Goal: Task Accomplishment & Management: Use online tool/utility

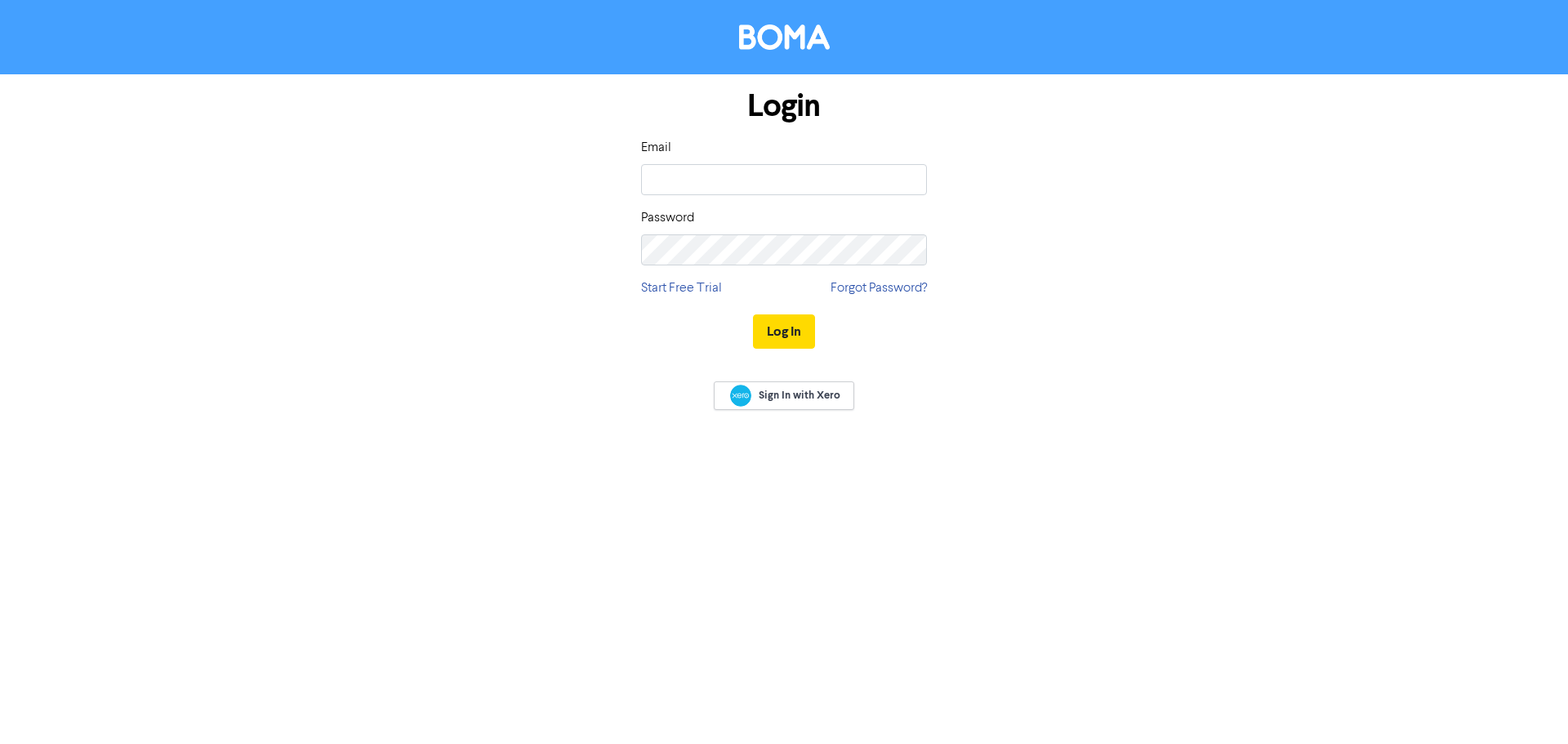
type input "[PERSON_NAME][EMAIL_ADDRESS][DOMAIN_NAME]"
click at [780, 335] on button "Log In" at bounding box center [784, 332] width 62 height 35
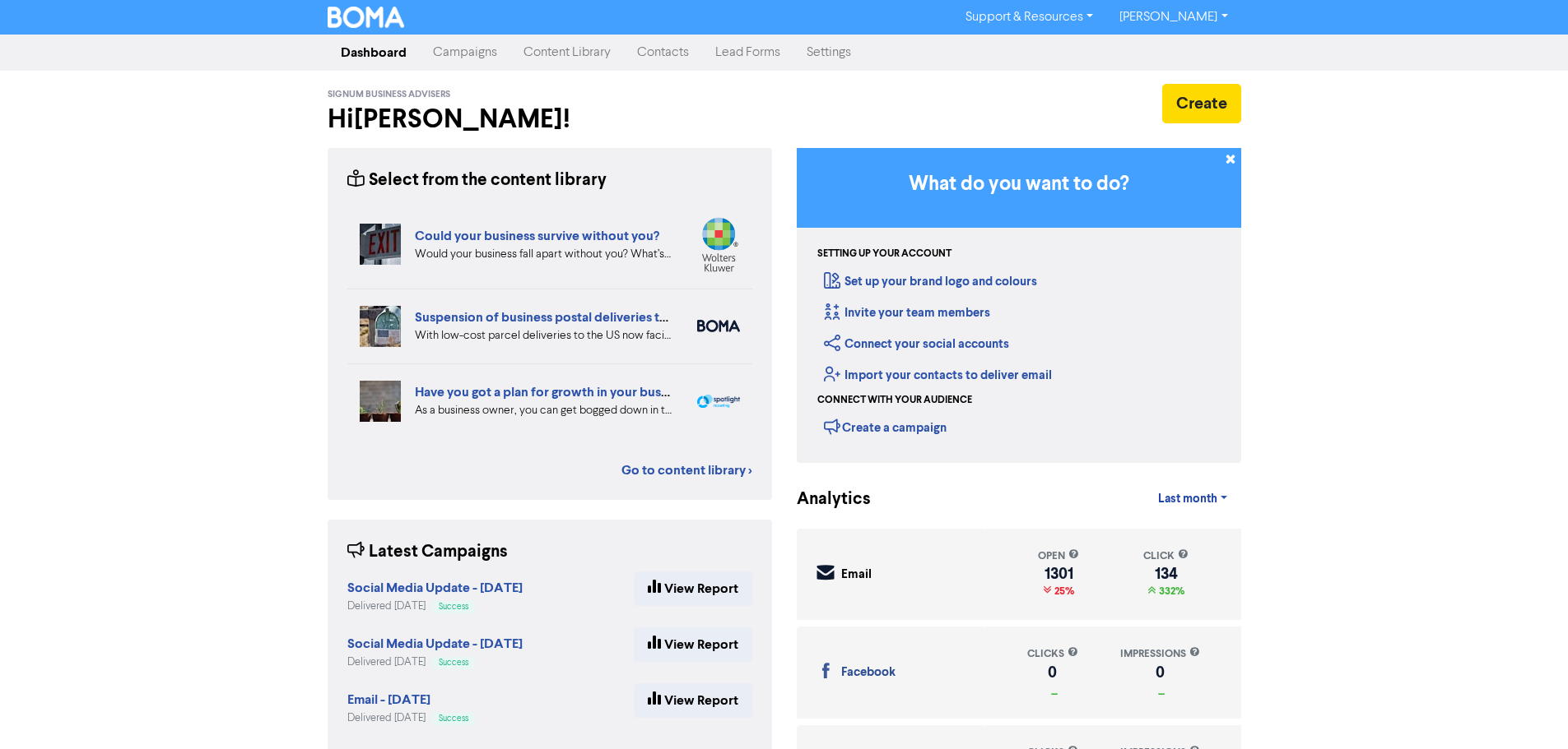
click at [474, 53] on link "Campaigns" at bounding box center [465, 52] width 91 height 33
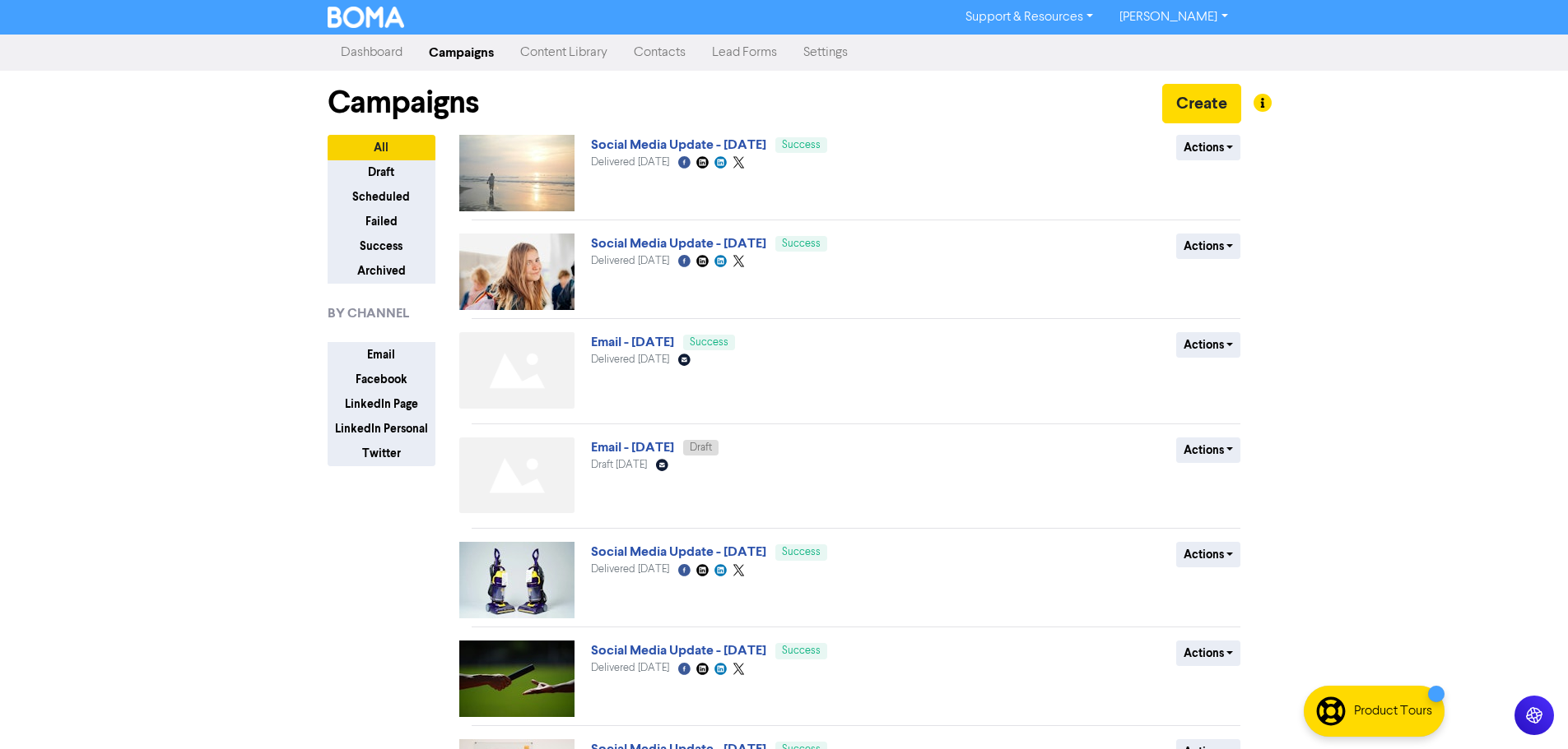
click at [674, 346] on link "Email - [DATE]" at bounding box center [632, 341] width 83 height 16
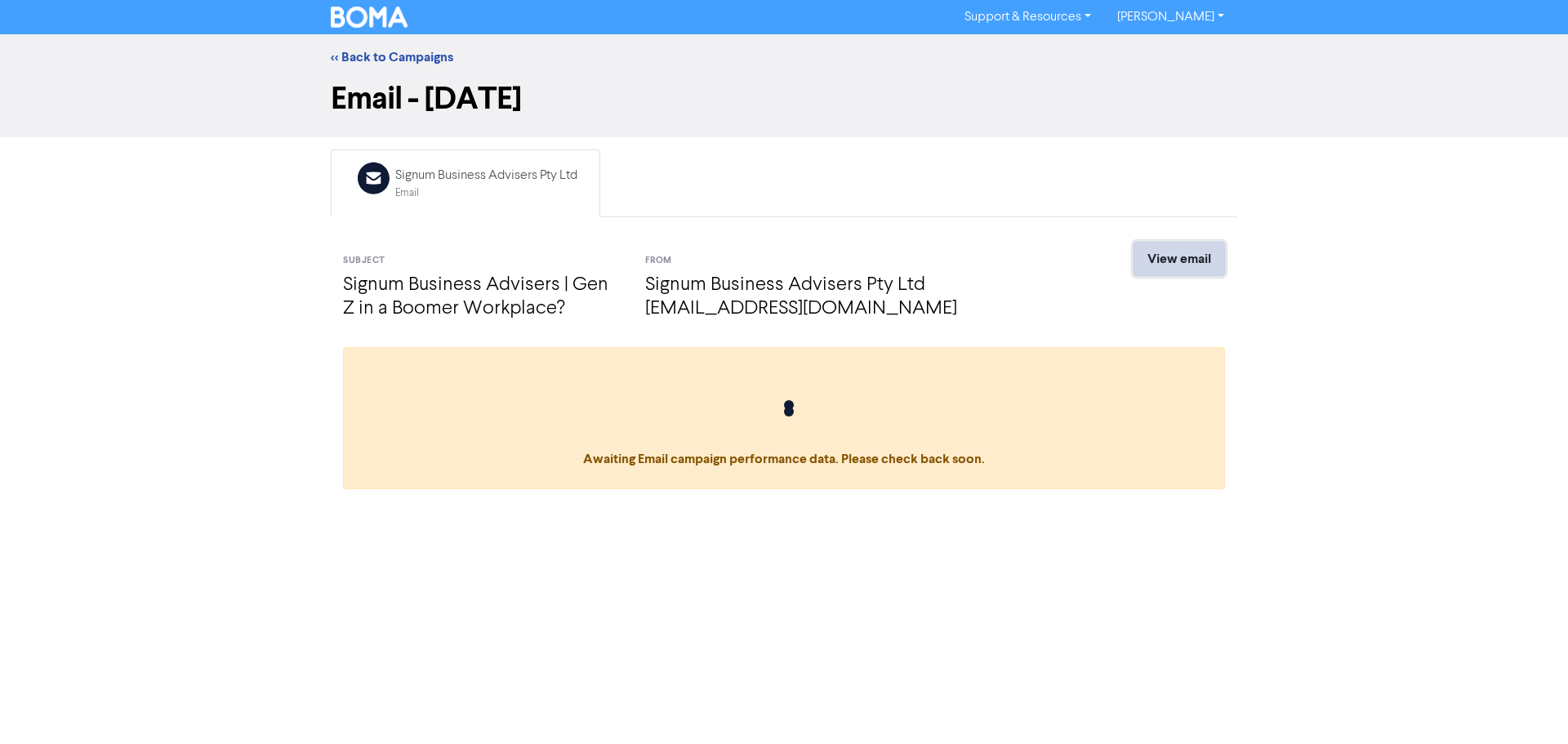
click at [1199, 267] on link "View email" at bounding box center [1178, 258] width 91 height 35
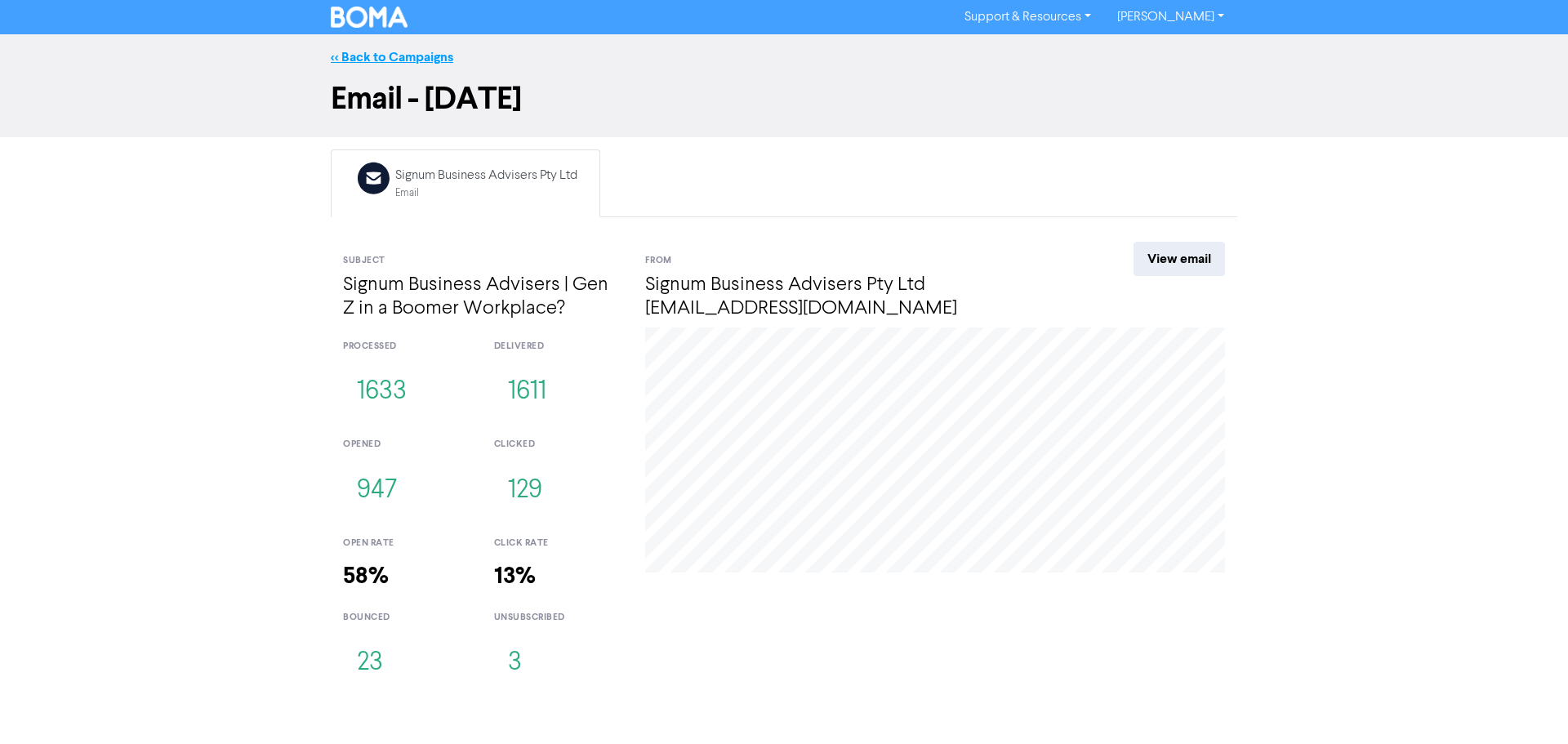
click at [347, 51] on link "<< Back to Campaigns" at bounding box center [392, 56] width 122 height 16
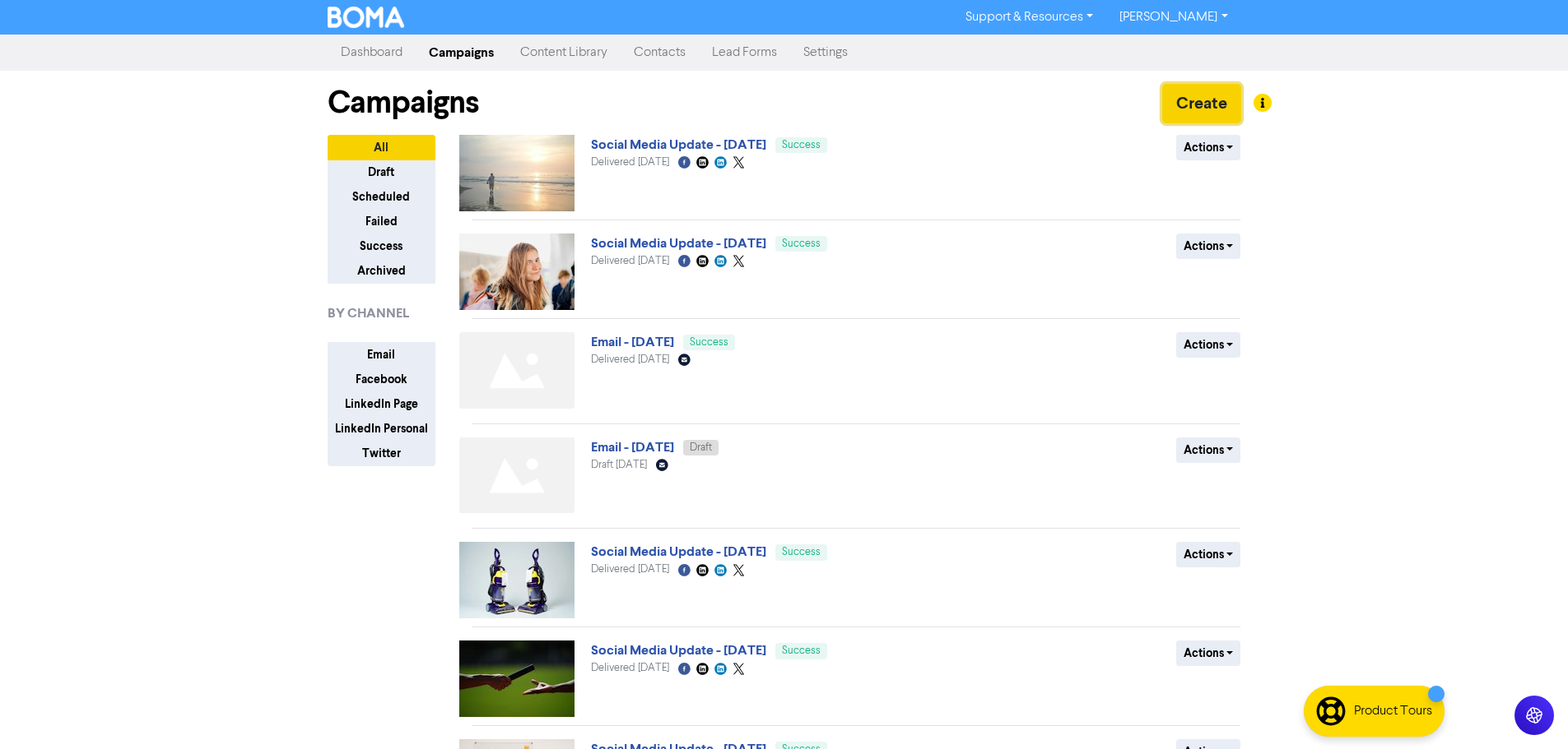
click at [1192, 106] on button "Create" at bounding box center [1201, 104] width 79 height 40
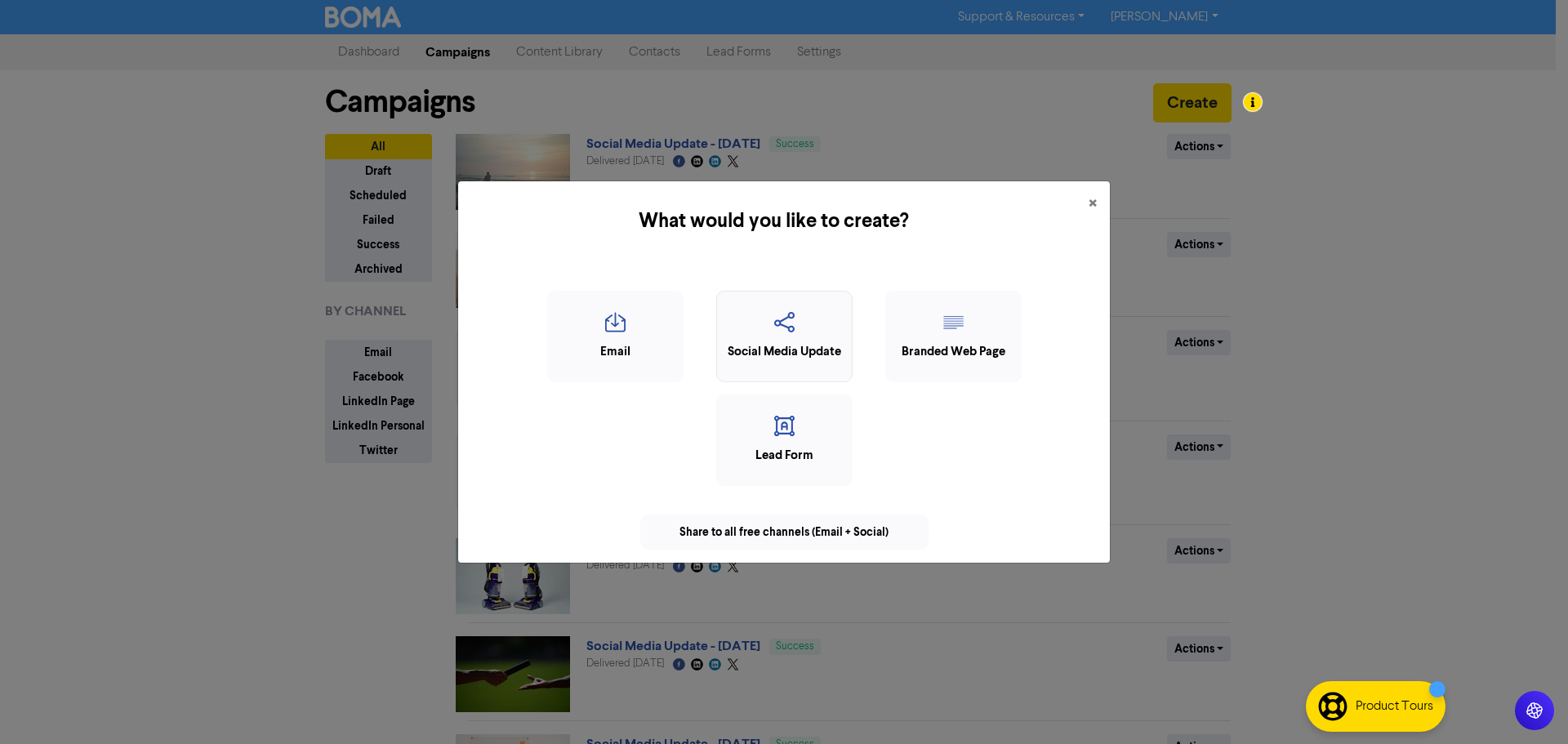
click at [791, 349] on div "Social Media Update" at bounding box center [784, 352] width 118 height 19
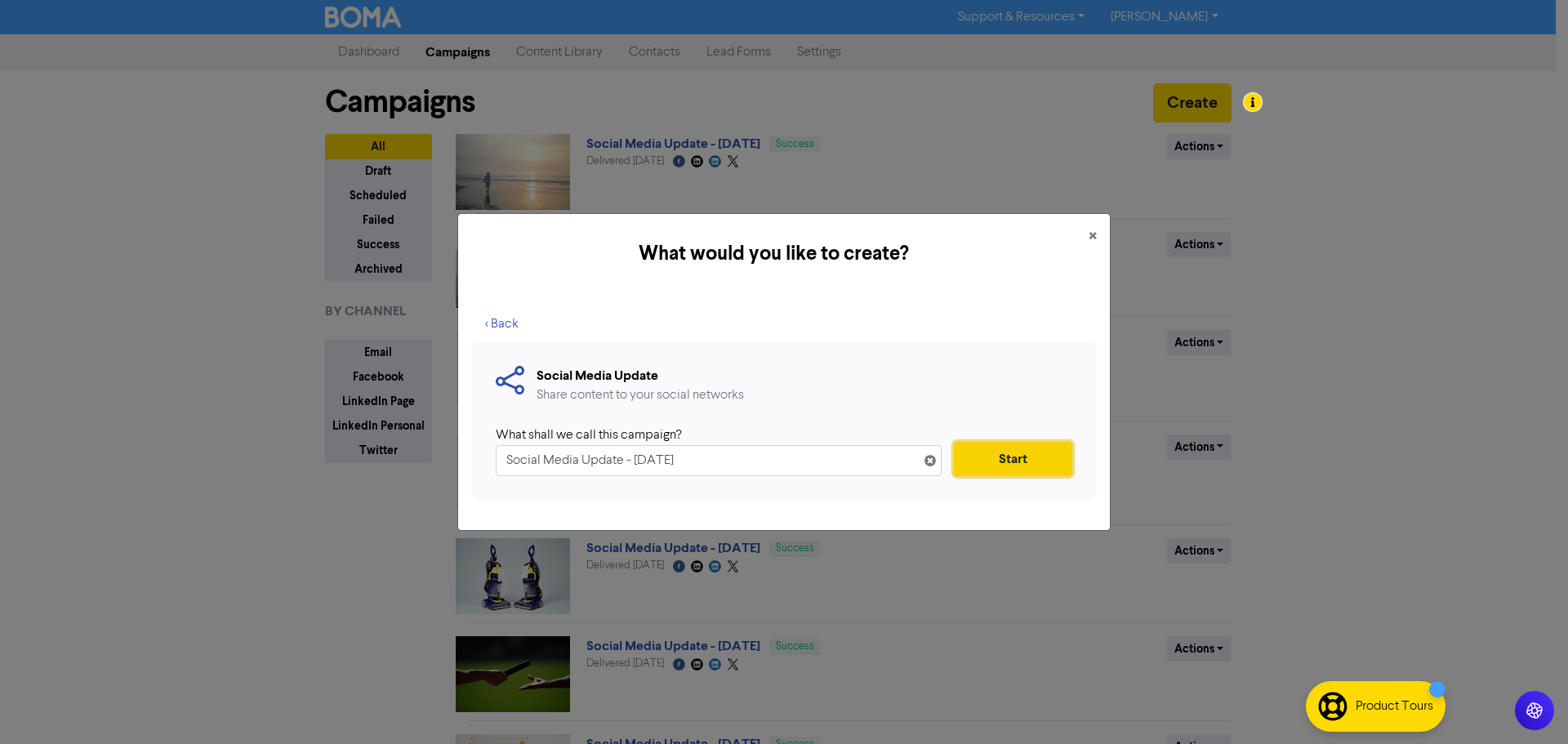
click at [1012, 464] on button "Start" at bounding box center [1013, 458] width 118 height 35
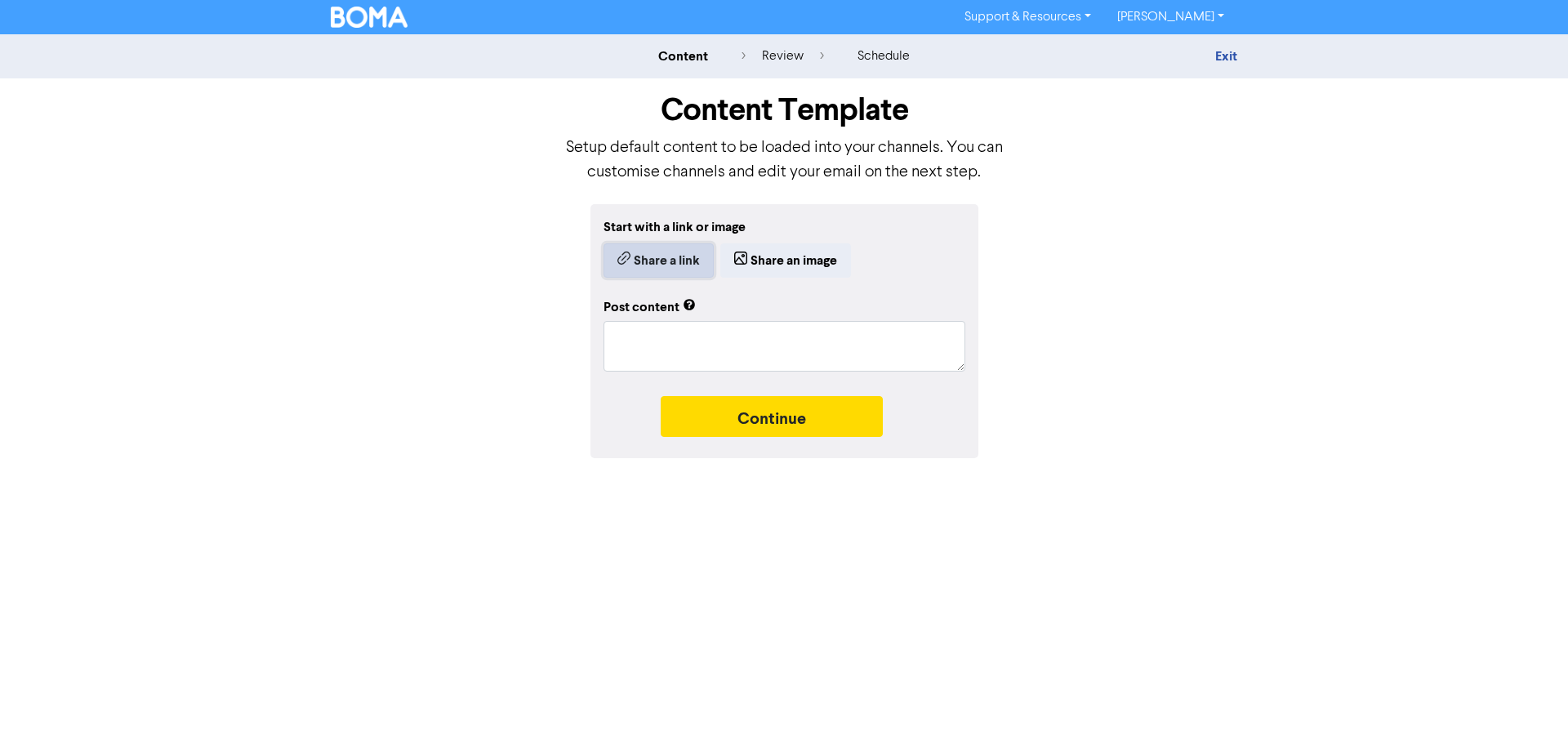
click at [651, 263] on button "Share a link" at bounding box center [658, 260] width 110 height 35
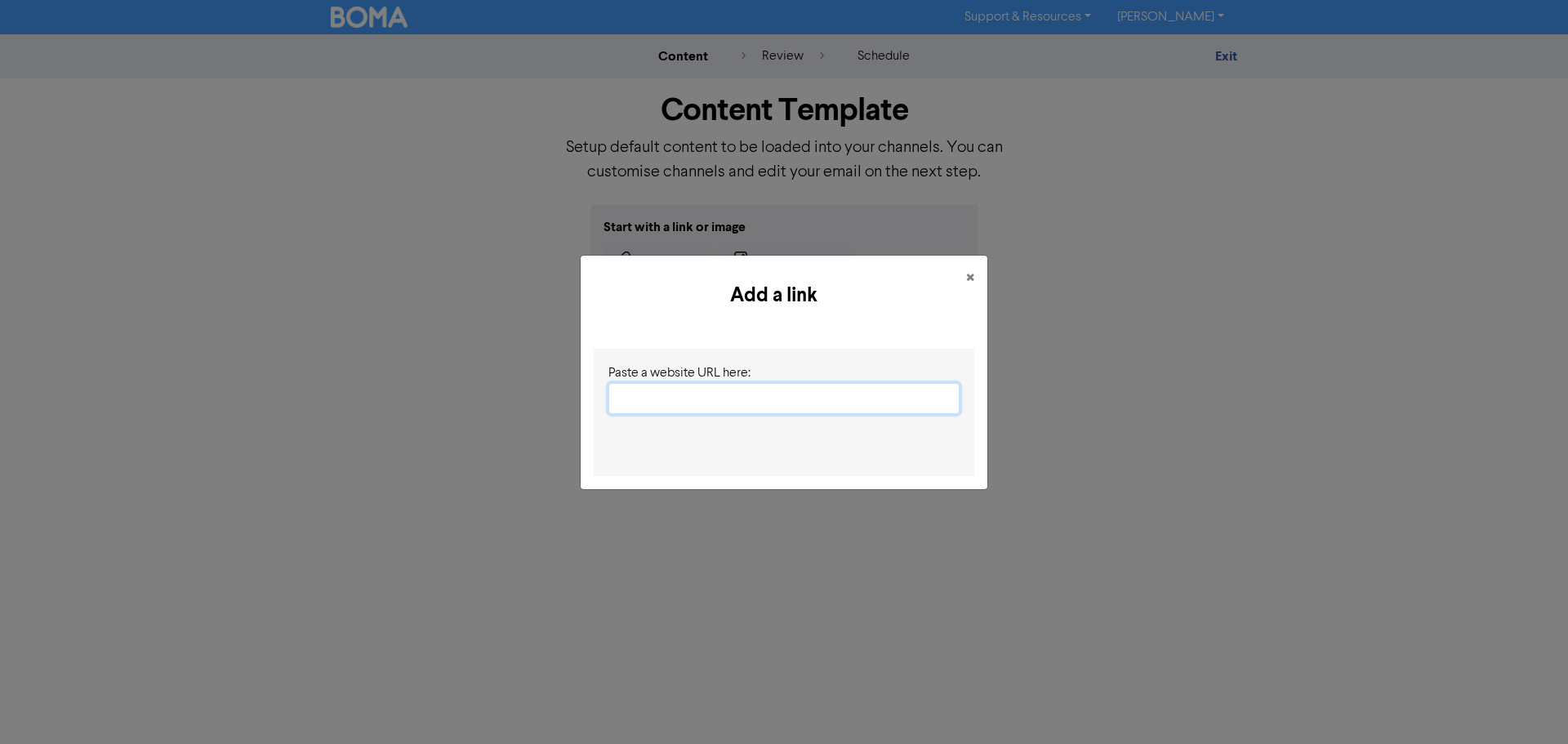
paste input "[URL][DOMAIN_NAME]"
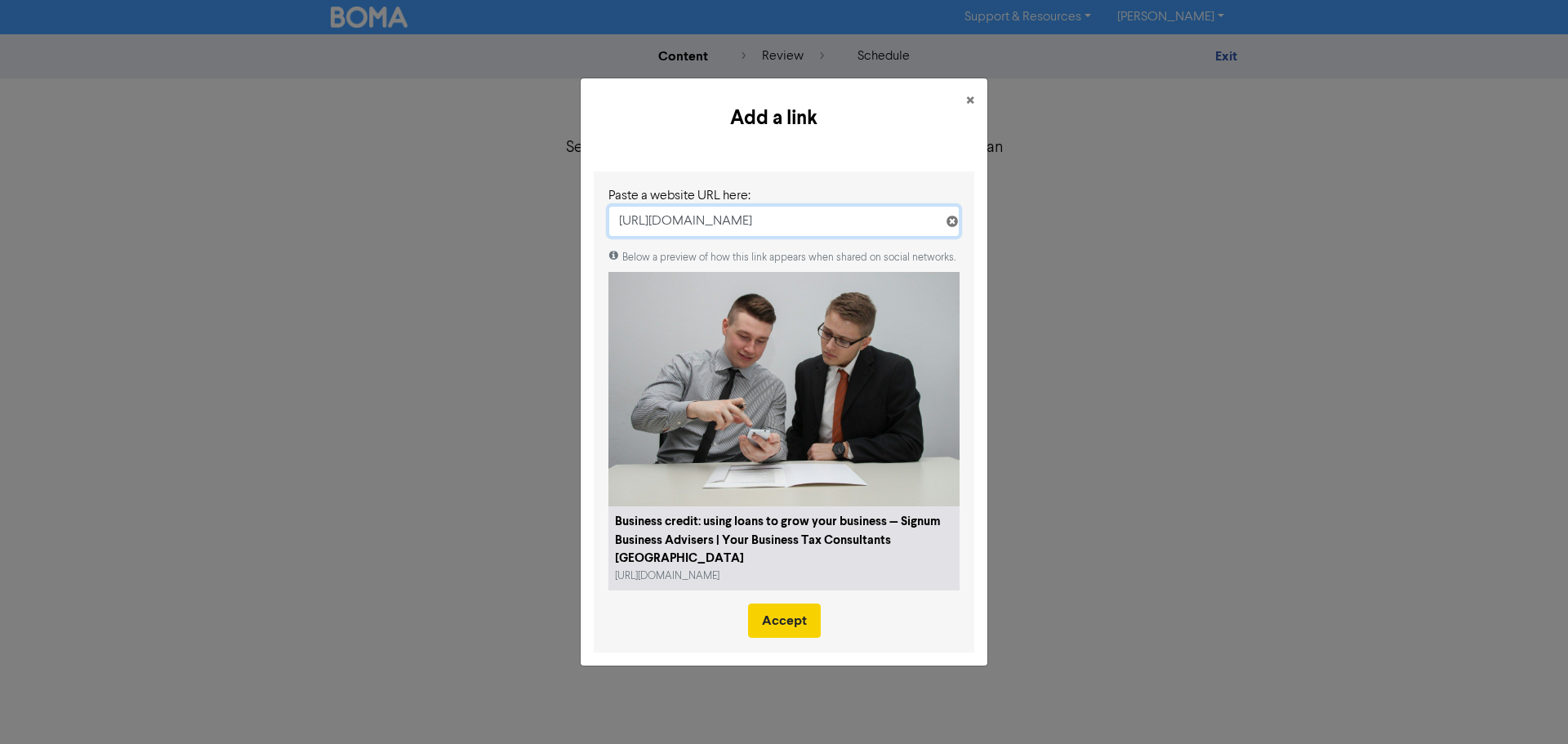
type input "[URL][DOMAIN_NAME]"
click at [792, 620] on button "Accept" at bounding box center [784, 621] width 72 height 35
type textarea "x"
type textarea "Whatever stage you’re at in the business journey, having an injection of additi…"
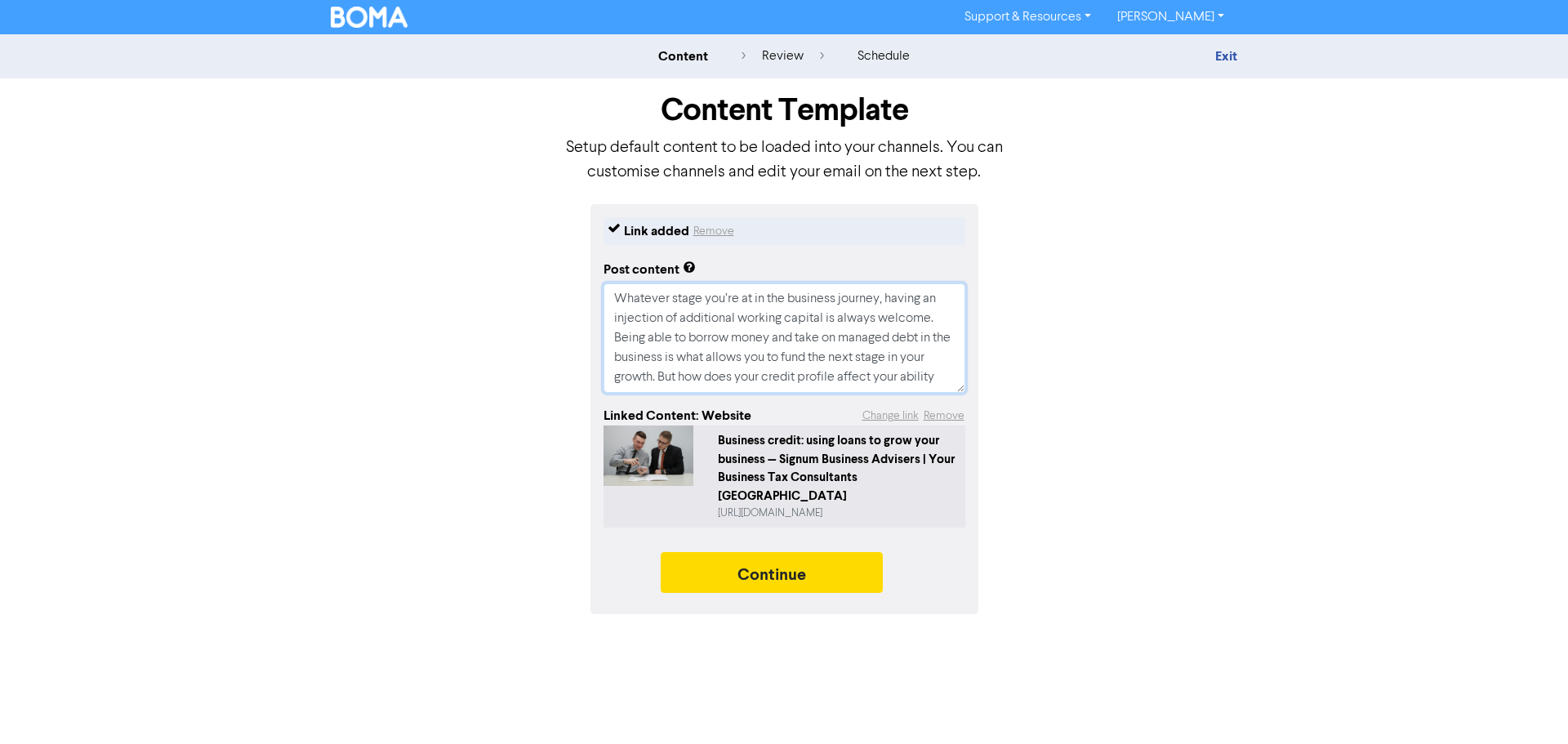
scroll to position [0, 0]
drag, startPoint x: 684, startPoint y: 382, endPoint x: 607, endPoint y: 278, distance: 129.4
click at [607, 278] on div "Post content Whatever stage you’re at in the business journey, having an inject…" at bounding box center [784, 323] width 361 height 140
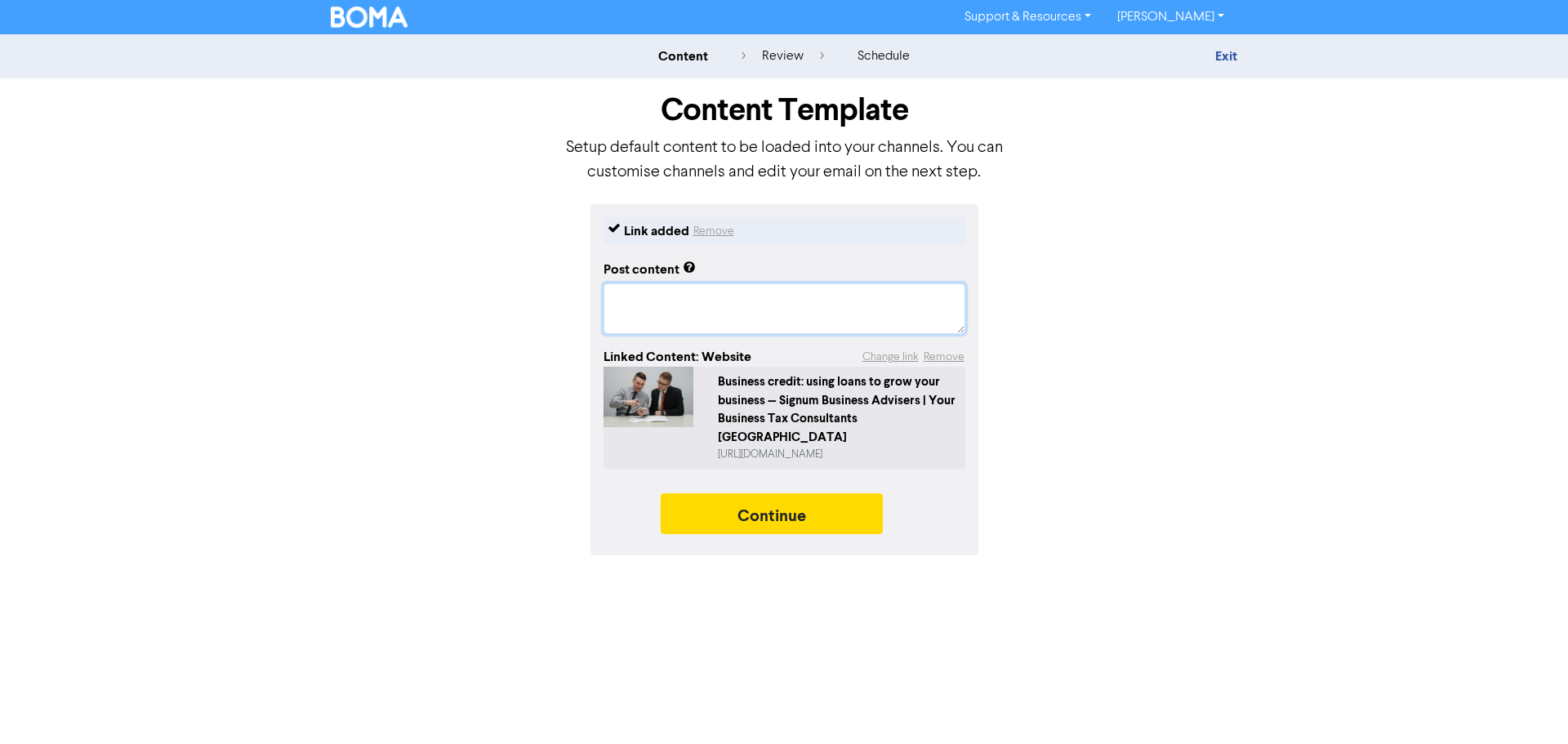
paste textarea "Having a good business credit profile is vital for accessing routes to funding.…"
type textarea "x"
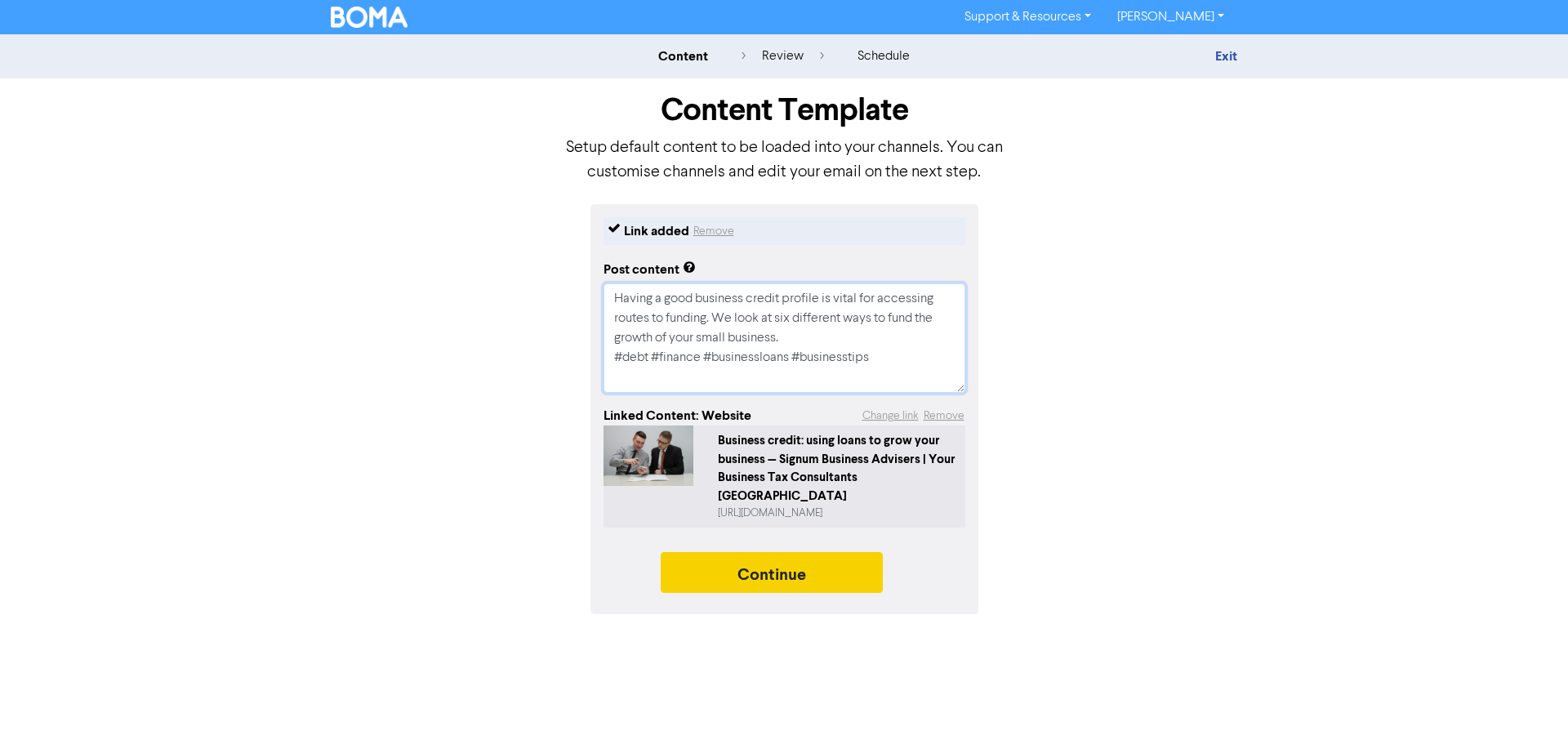
type textarea "Having a good business credit profile is vital for accessing routes to funding.…"
click at [746, 561] on button "Continue" at bounding box center [771, 572] width 223 height 40
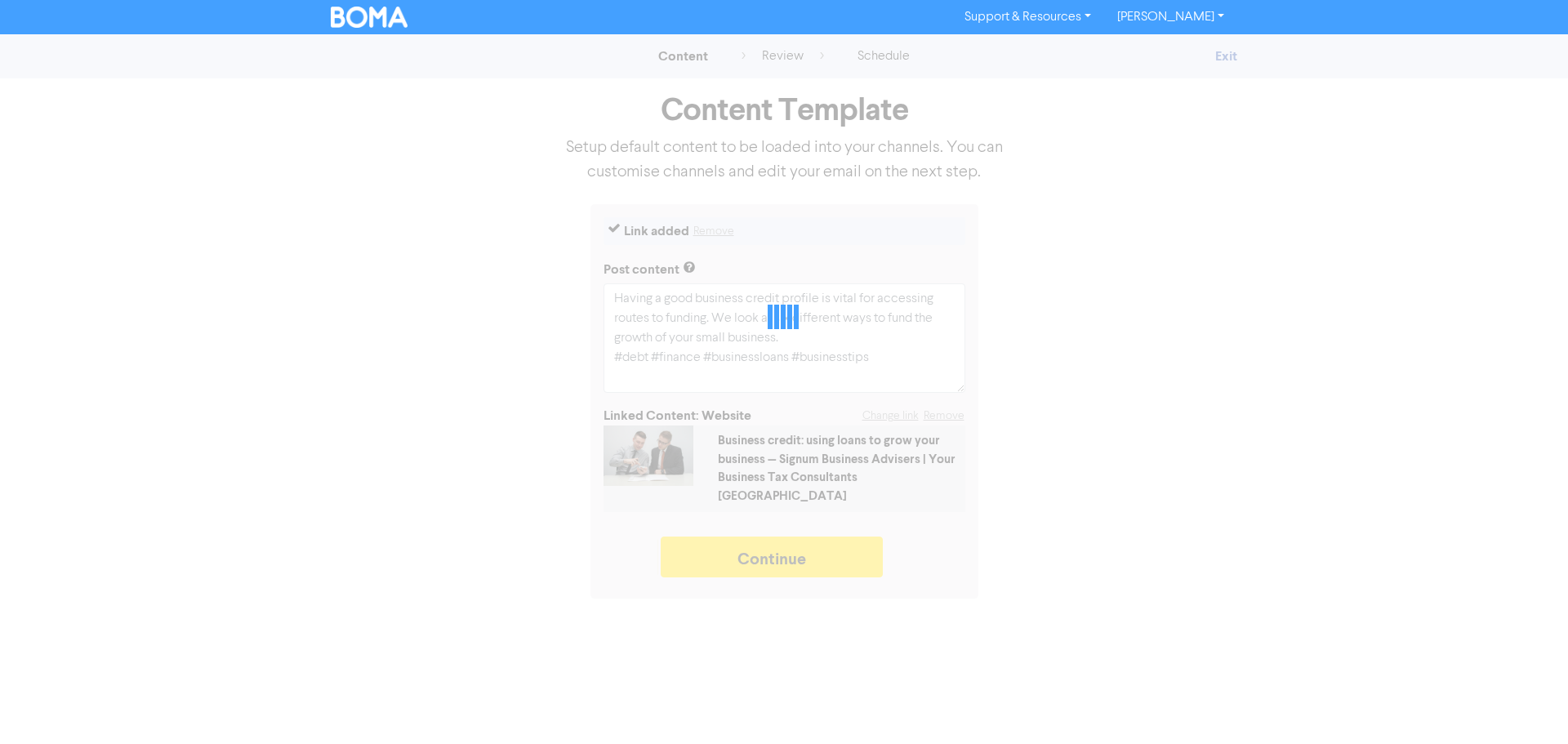
type textarea "x"
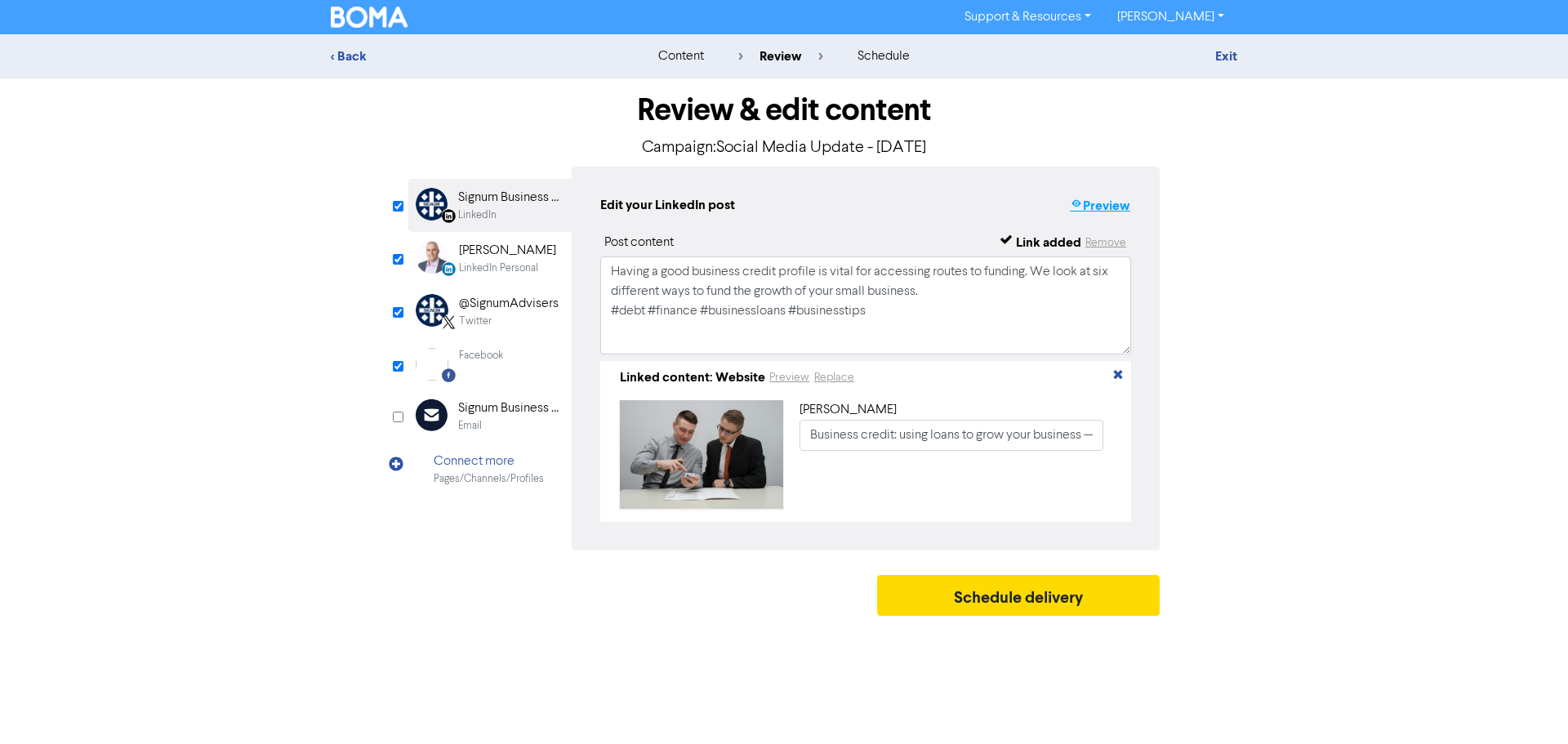
click at [1105, 207] on button "Preview" at bounding box center [1099, 206] width 62 height 22
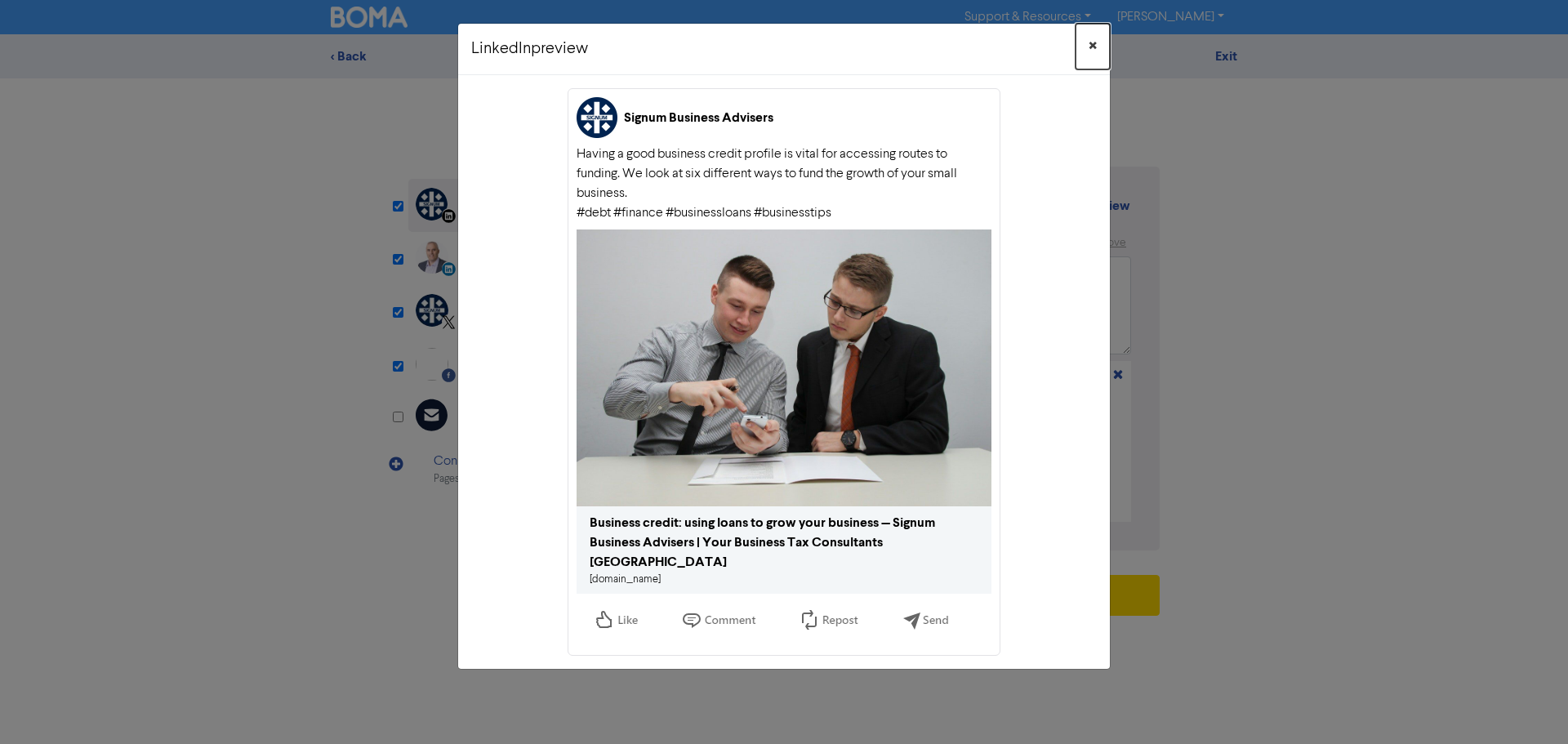
click at [1099, 43] on button "×" at bounding box center [1092, 46] width 35 height 46
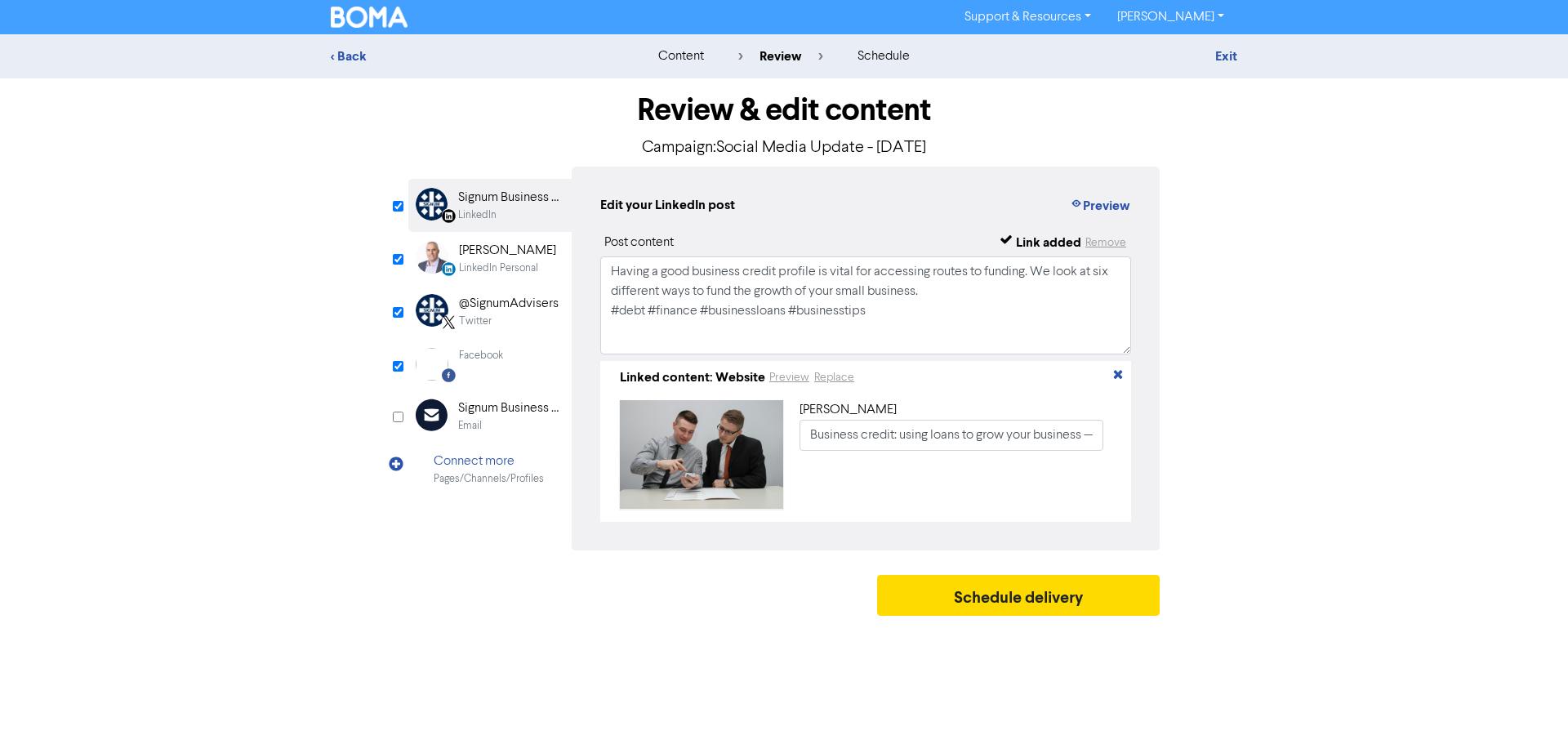
click at [527, 254] on div "[PERSON_NAME]" at bounding box center [507, 251] width 97 height 20
click at [1117, 208] on button "Preview" at bounding box center [1099, 206] width 62 height 22
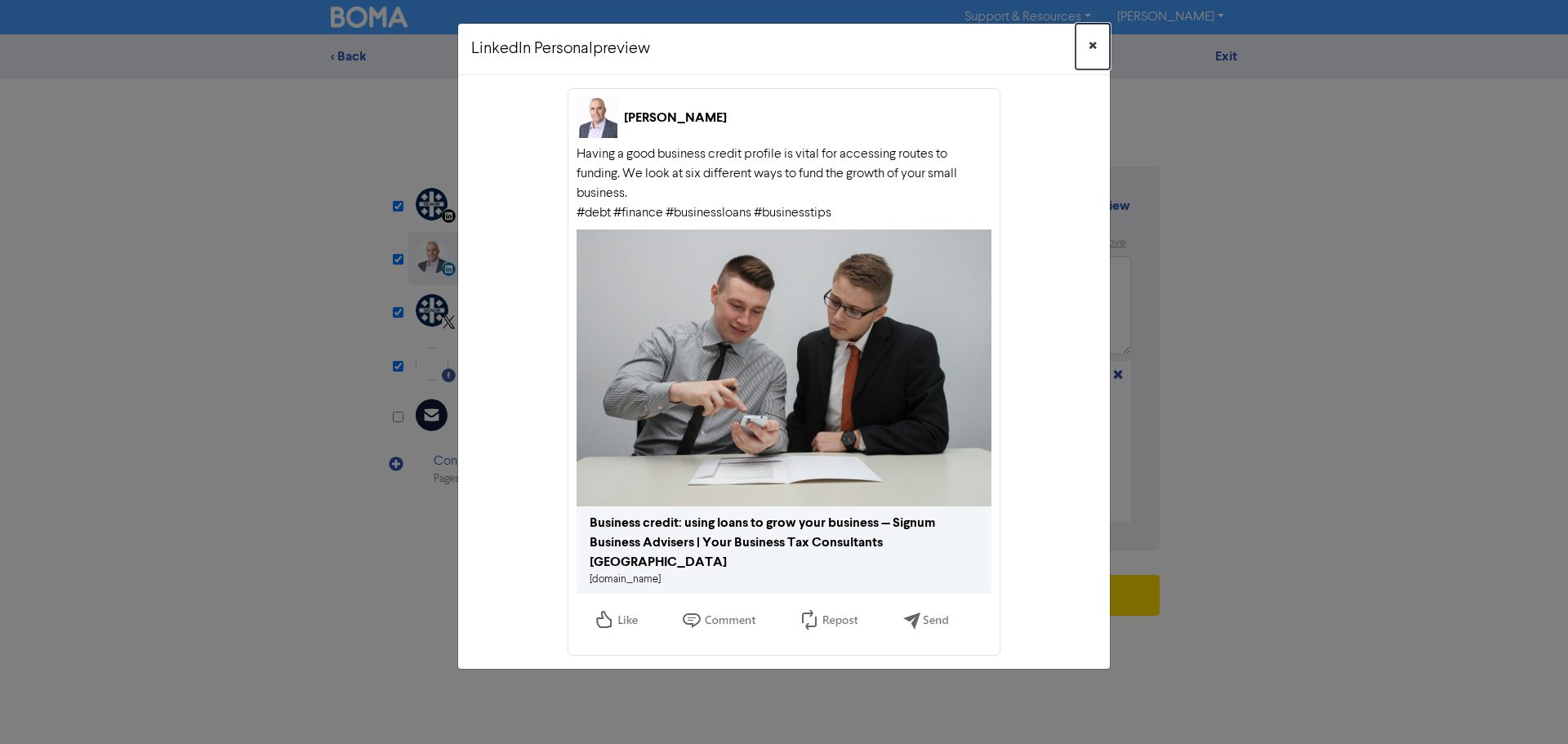
click at [1092, 47] on span "×" at bounding box center [1092, 47] width 8 height 24
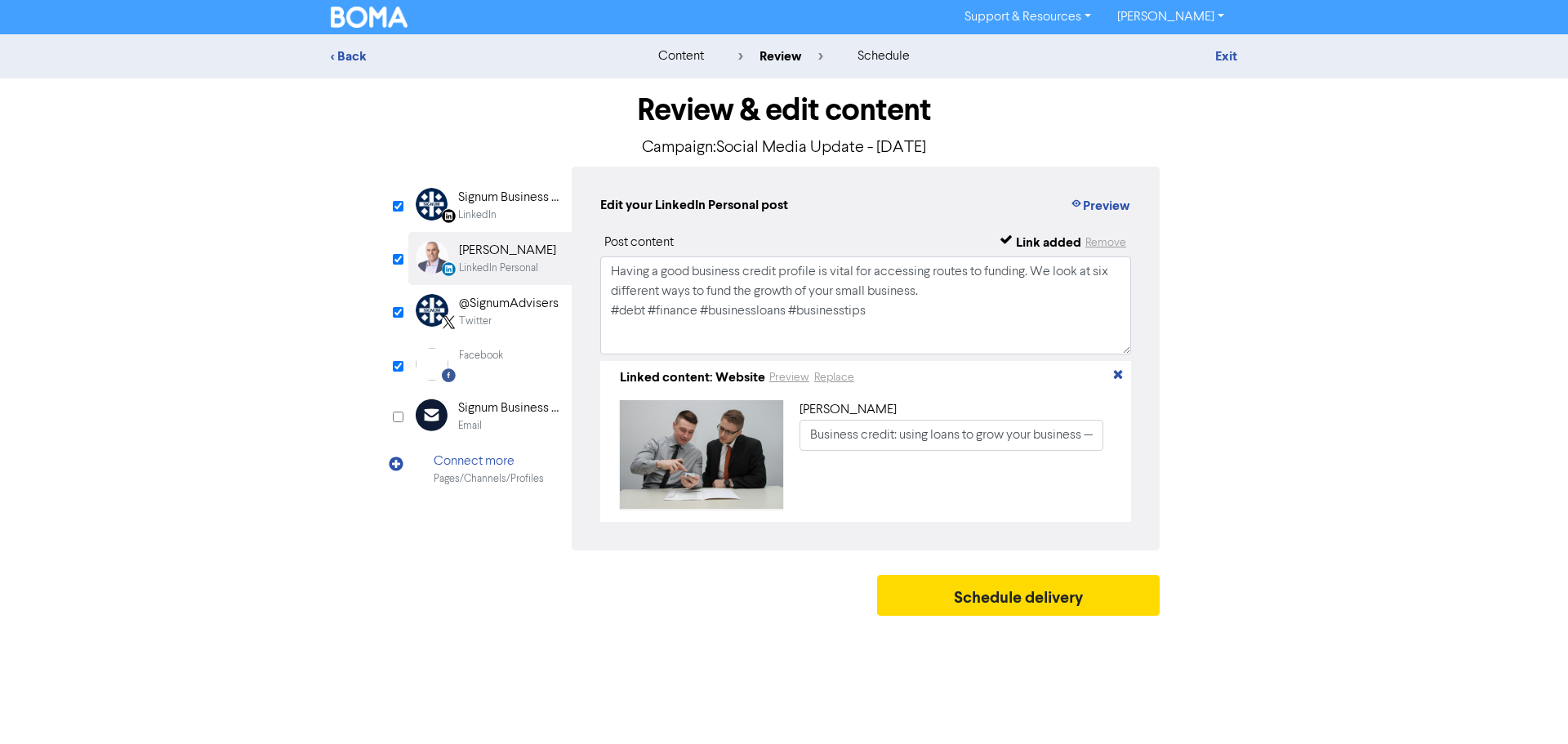
click at [538, 318] on div "Twitter" at bounding box center [509, 321] width 100 height 16
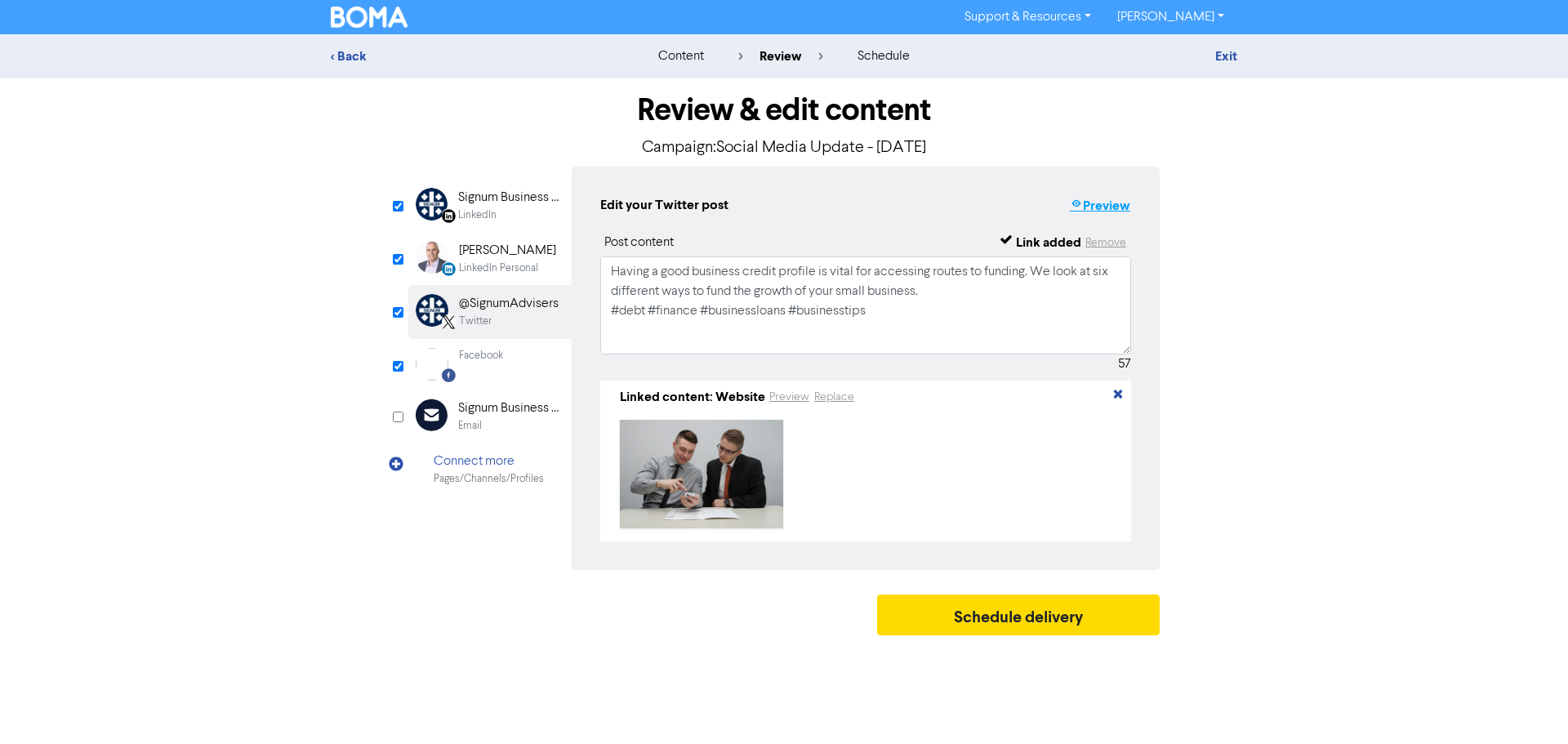
click at [1106, 202] on button "Preview" at bounding box center [1099, 206] width 62 height 22
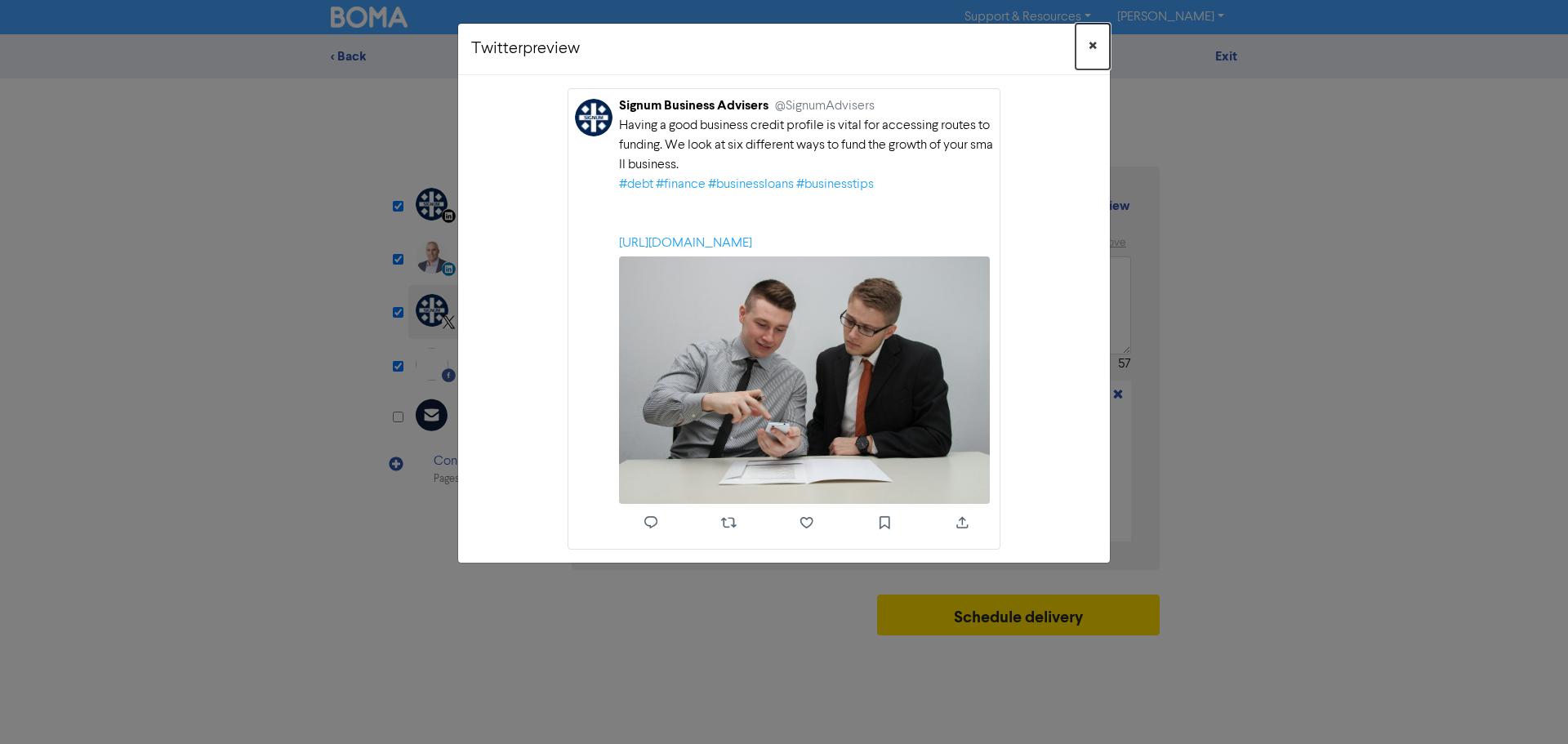
drag, startPoint x: 1095, startPoint y: 43, endPoint x: 1074, endPoint y: 57, distance: 25.2
click at [1099, 44] on button "×" at bounding box center [1092, 46] width 35 height 46
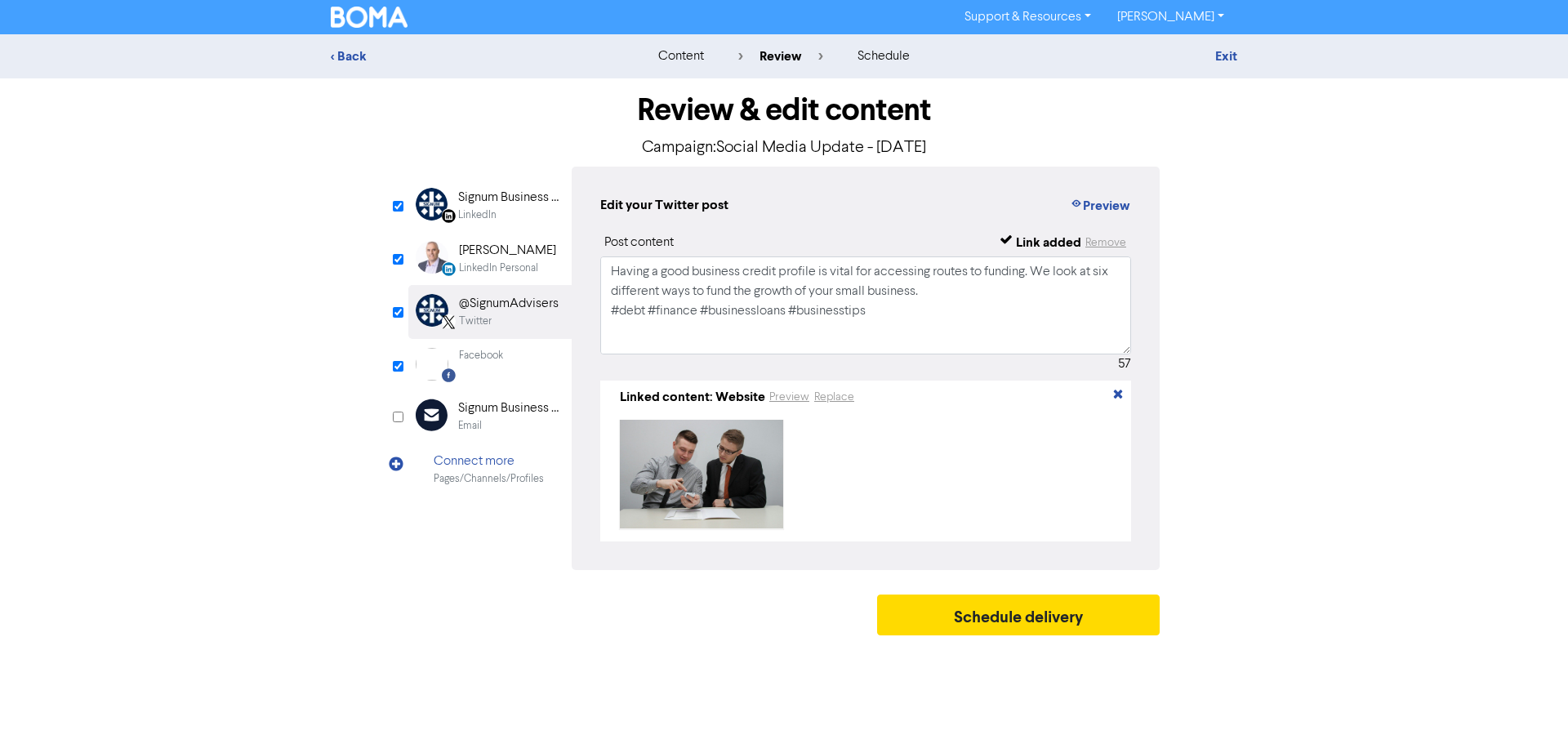
click at [516, 357] on div "Facebook Created with Sketch. Facebook" at bounding box center [490, 364] width 163 height 51
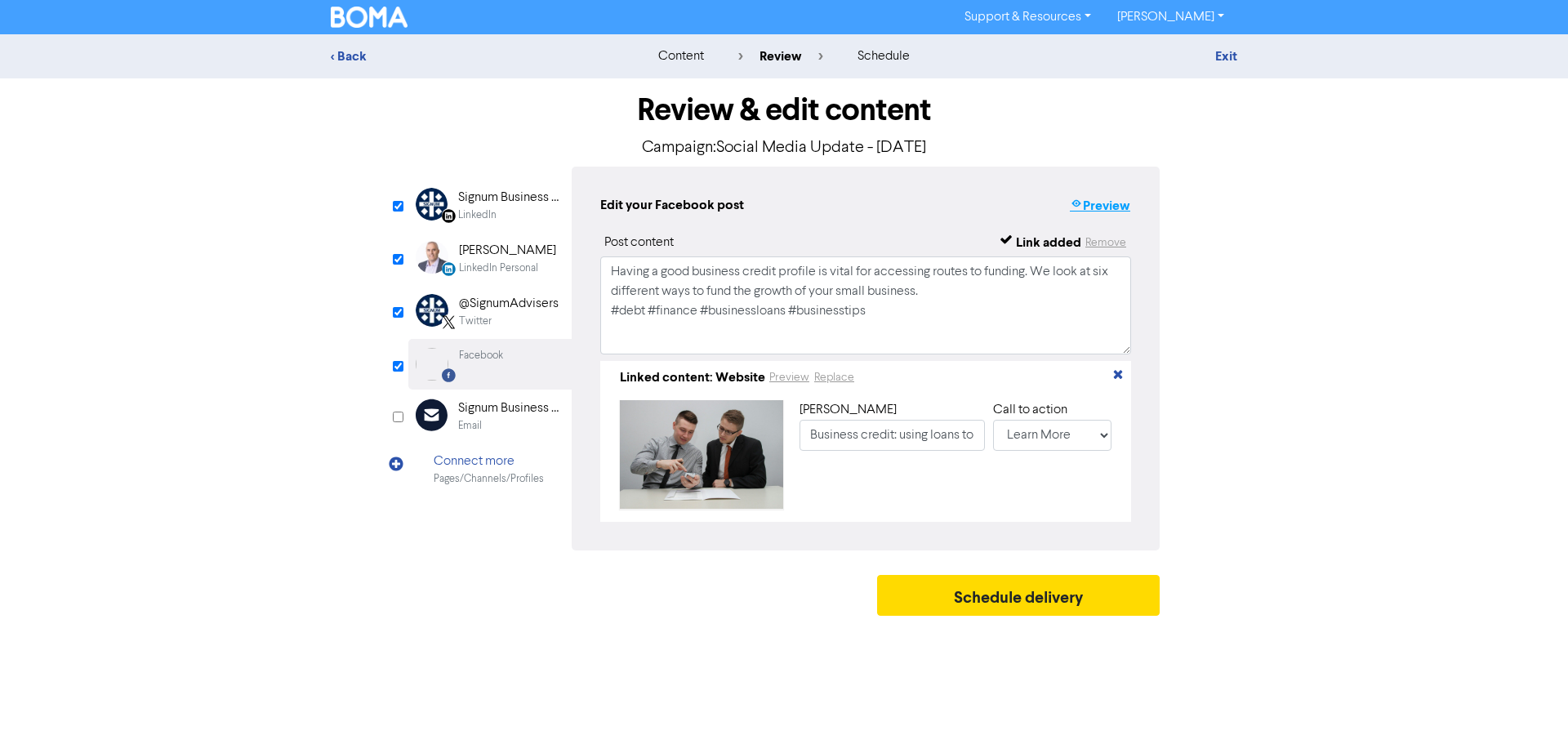
click at [1101, 209] on button "Preview" at bounding box center [1099, 206] width 62 height 22
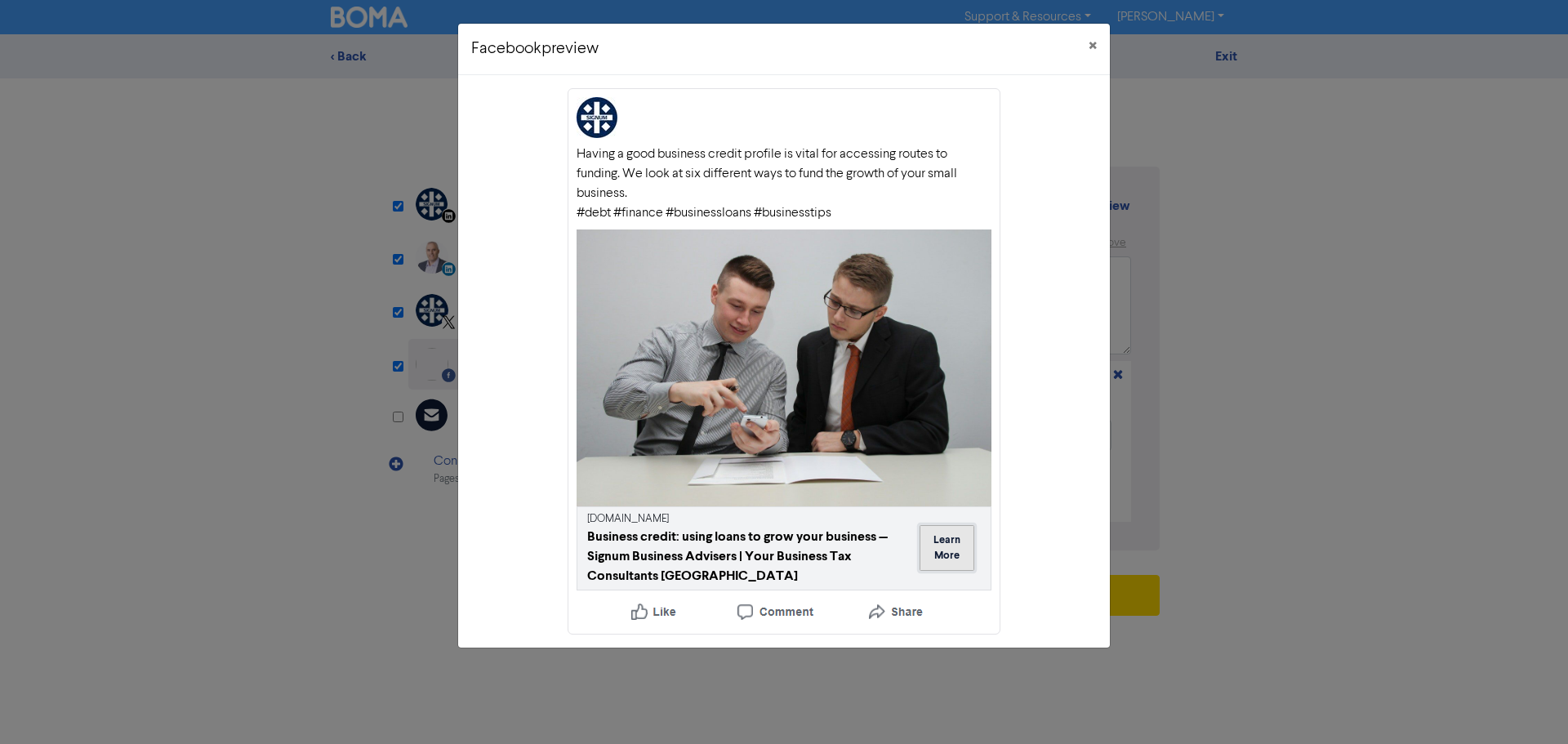
click at [958, 554] on button "Learn More" at bounding box center [946, 548] width 54 height 46
click at [1092, 36] on span "×" at bounding box center [1092, 47] width 8 height 24
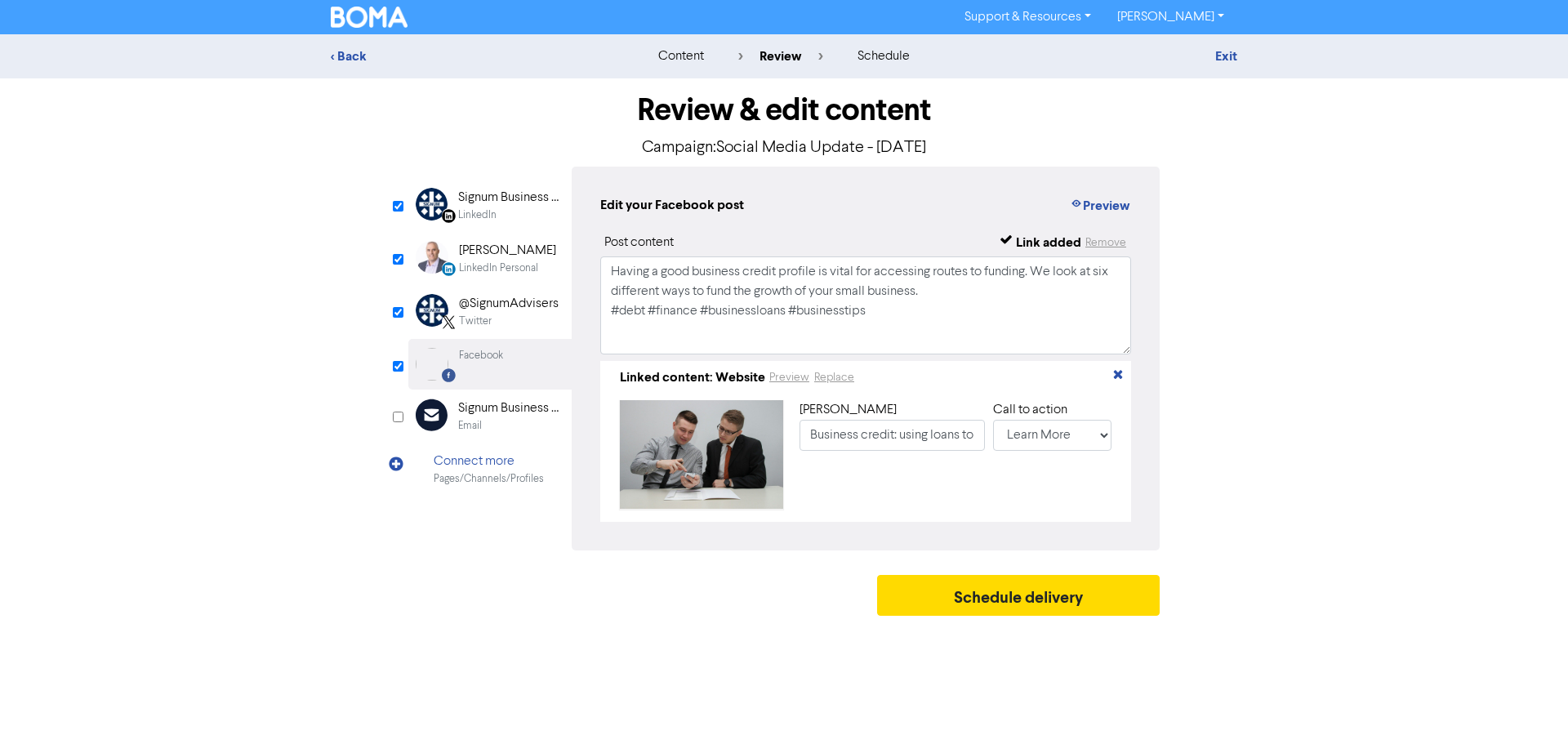
click at [530, 260] on div "LinkedIn Personal" at bounding box center [499, 268] width 79 height 16
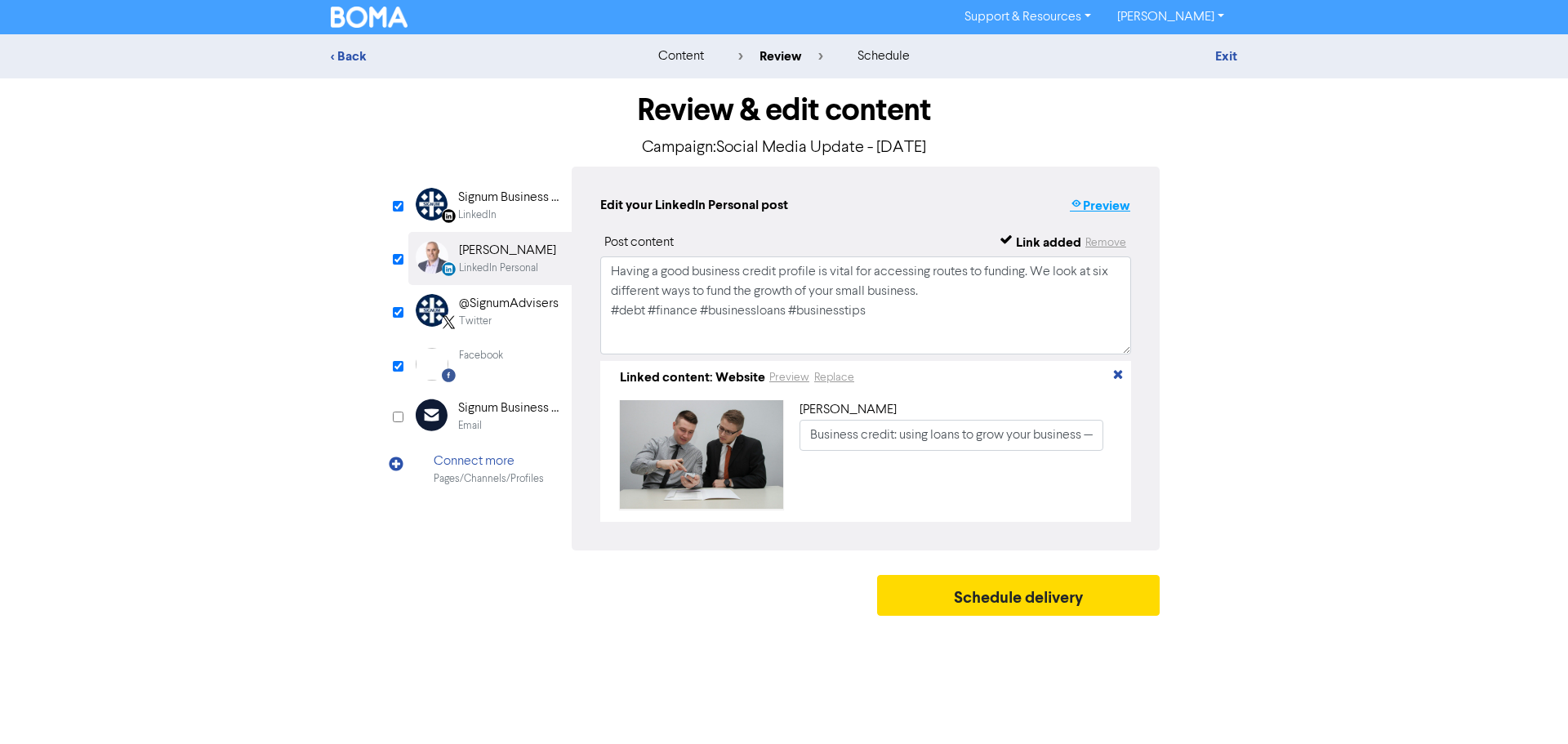
click at [1097, 209] on button "Preview" at bounding box center [1099, 206] width 62 height 22
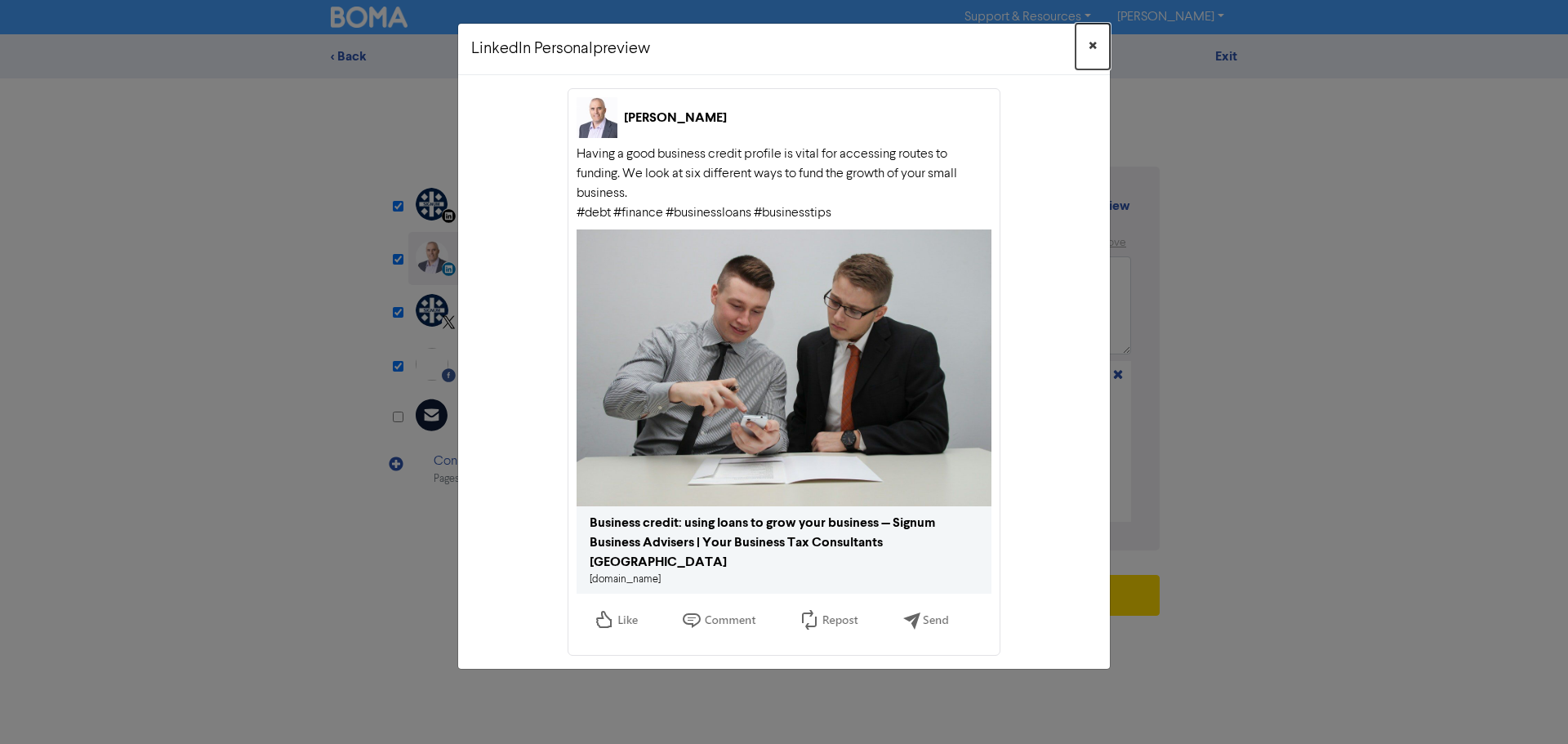
click at [1094, 43] on span "×" at bounding box center [1092, 47] width 8 height 24
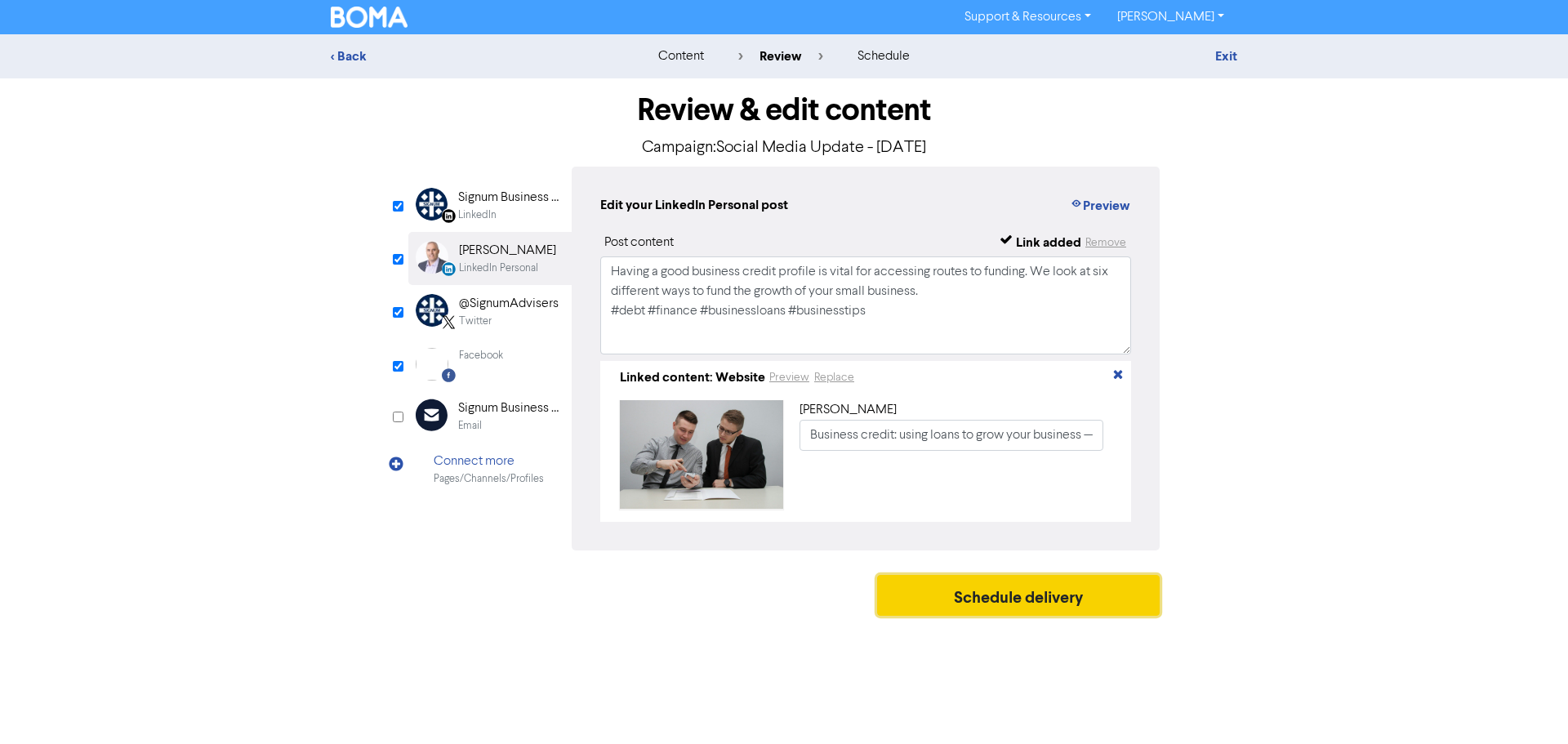
click at [1034, 598] on button "Schedule delivery" at bounding box center [1018, 595] width 283 height 40
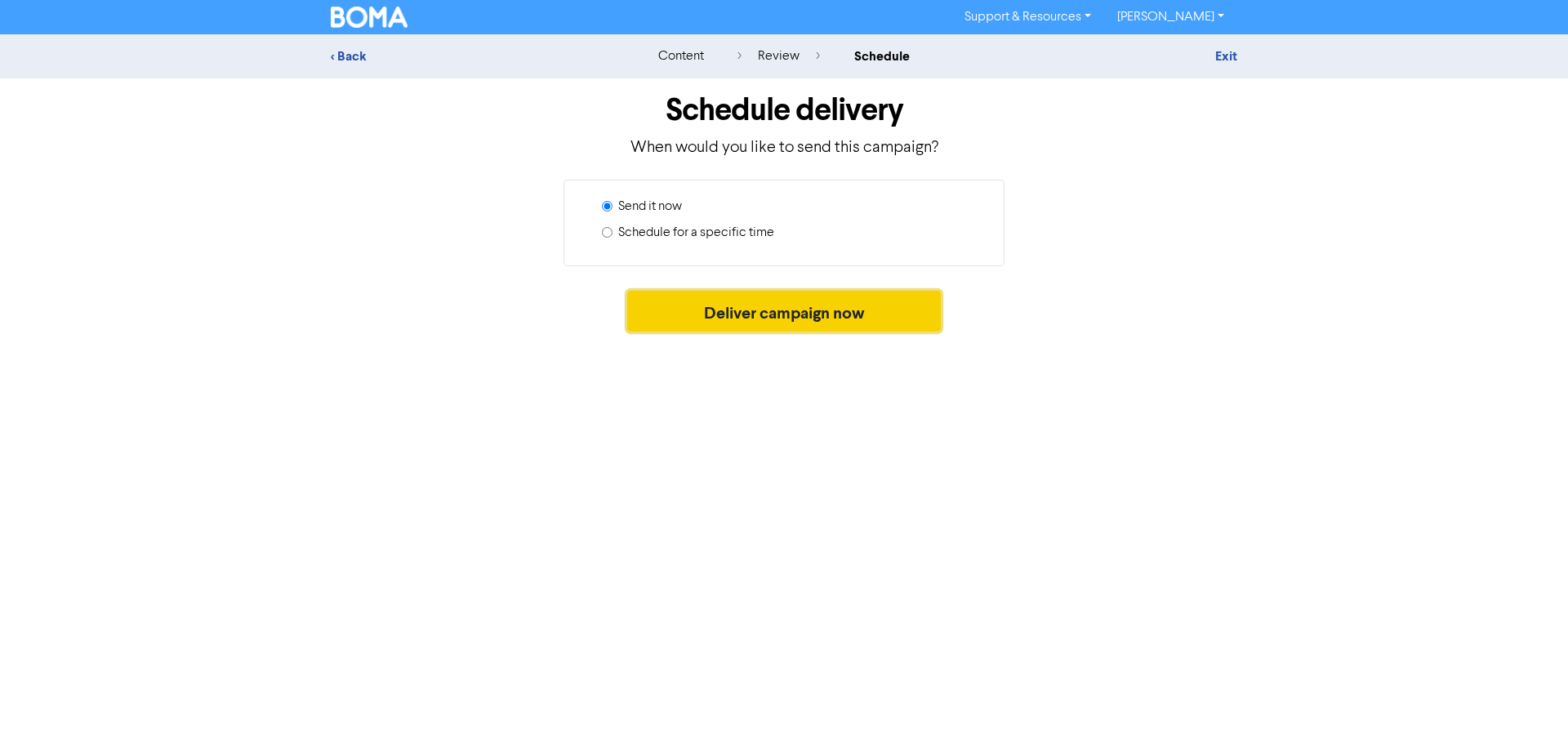
click at [827, 317] on button "Deliver campaign now" at bounding box center [784, 311] width 315 height 40
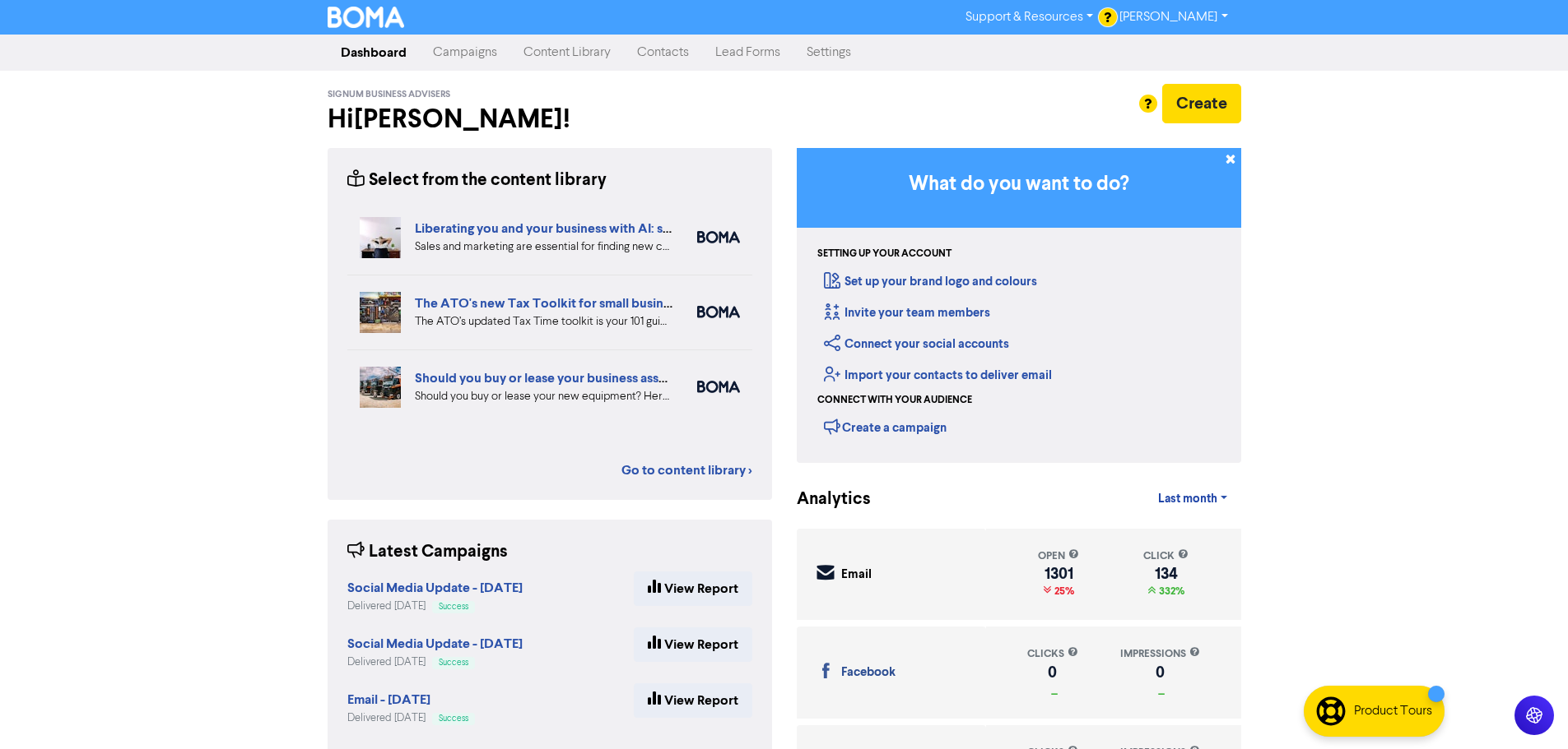
click at [573, 53] on link "Content Library" at bounding box center [567, 52] width 114 height 33
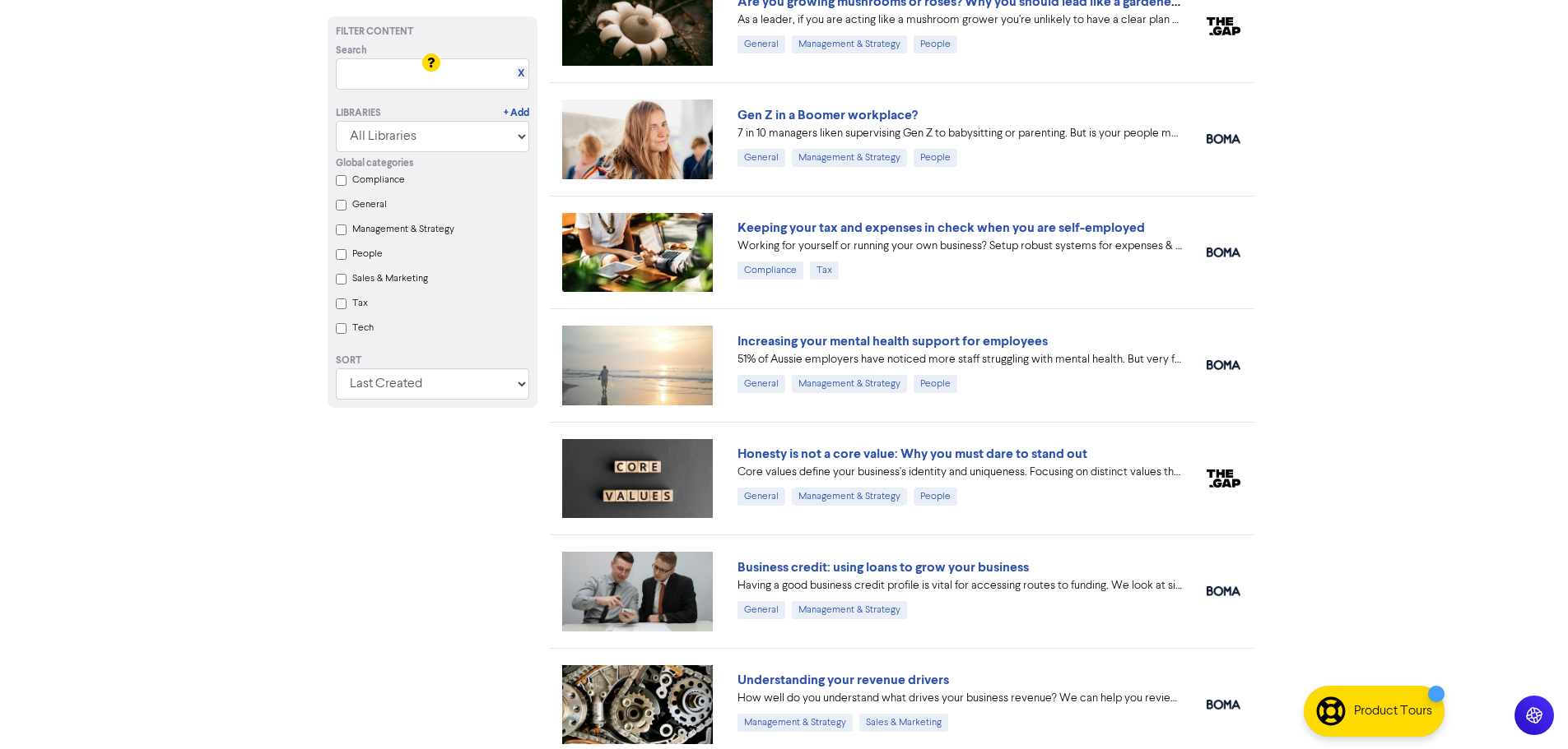
scroll to position [1315, 0]
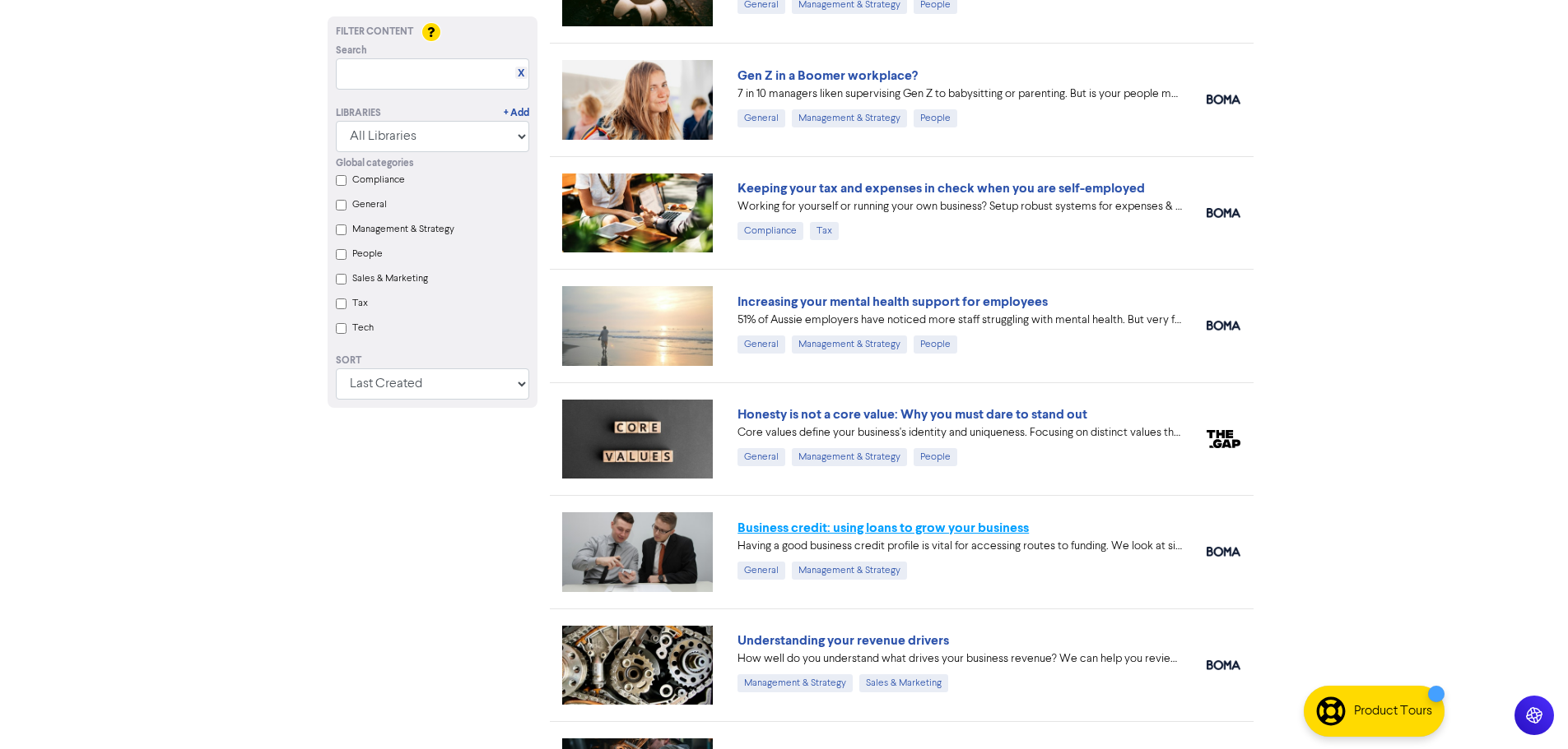
click at [840, 527] on link "Business credit: using loans to grow your business" at bounding box center [883, 528] width 291 height 16
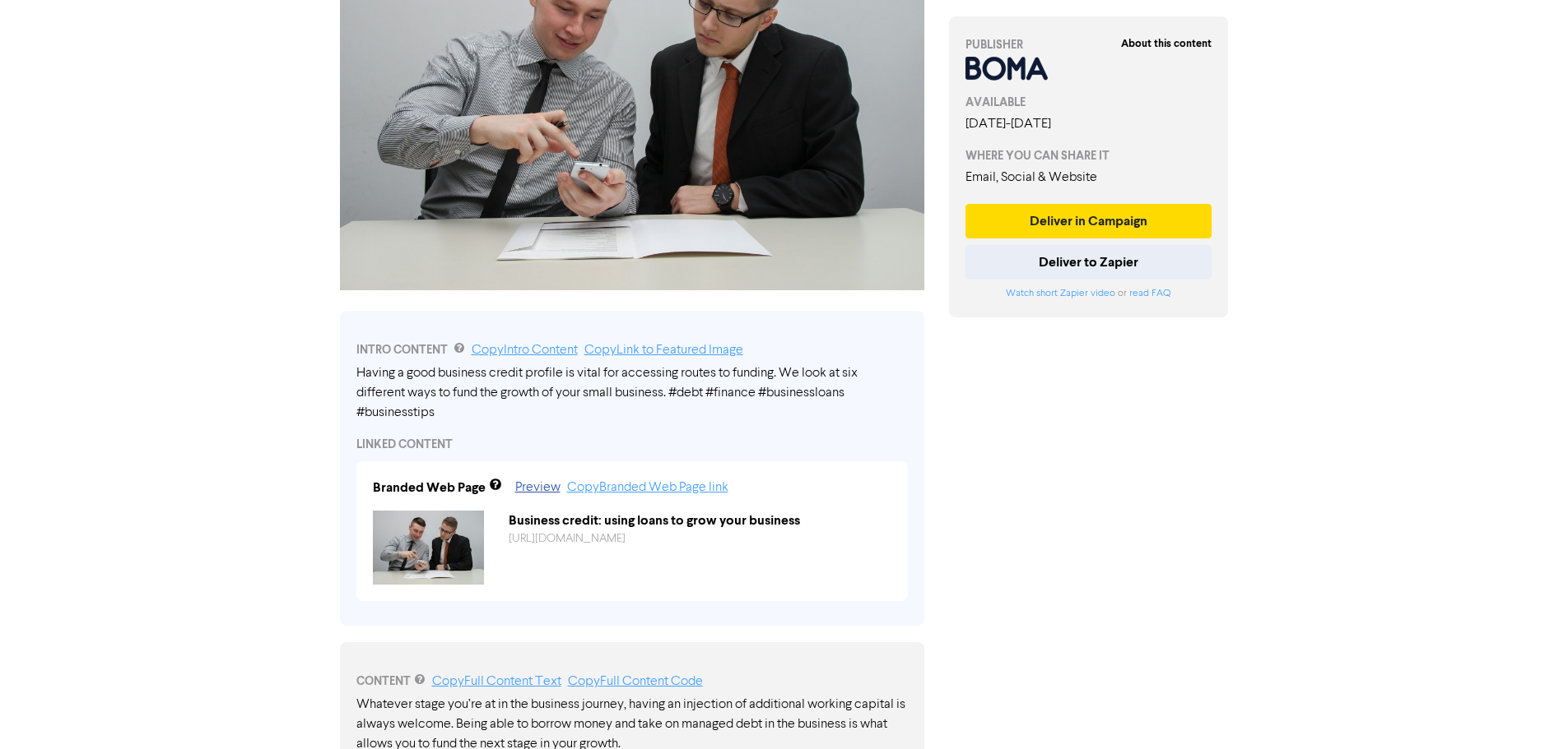
scroll to position [247, 0]
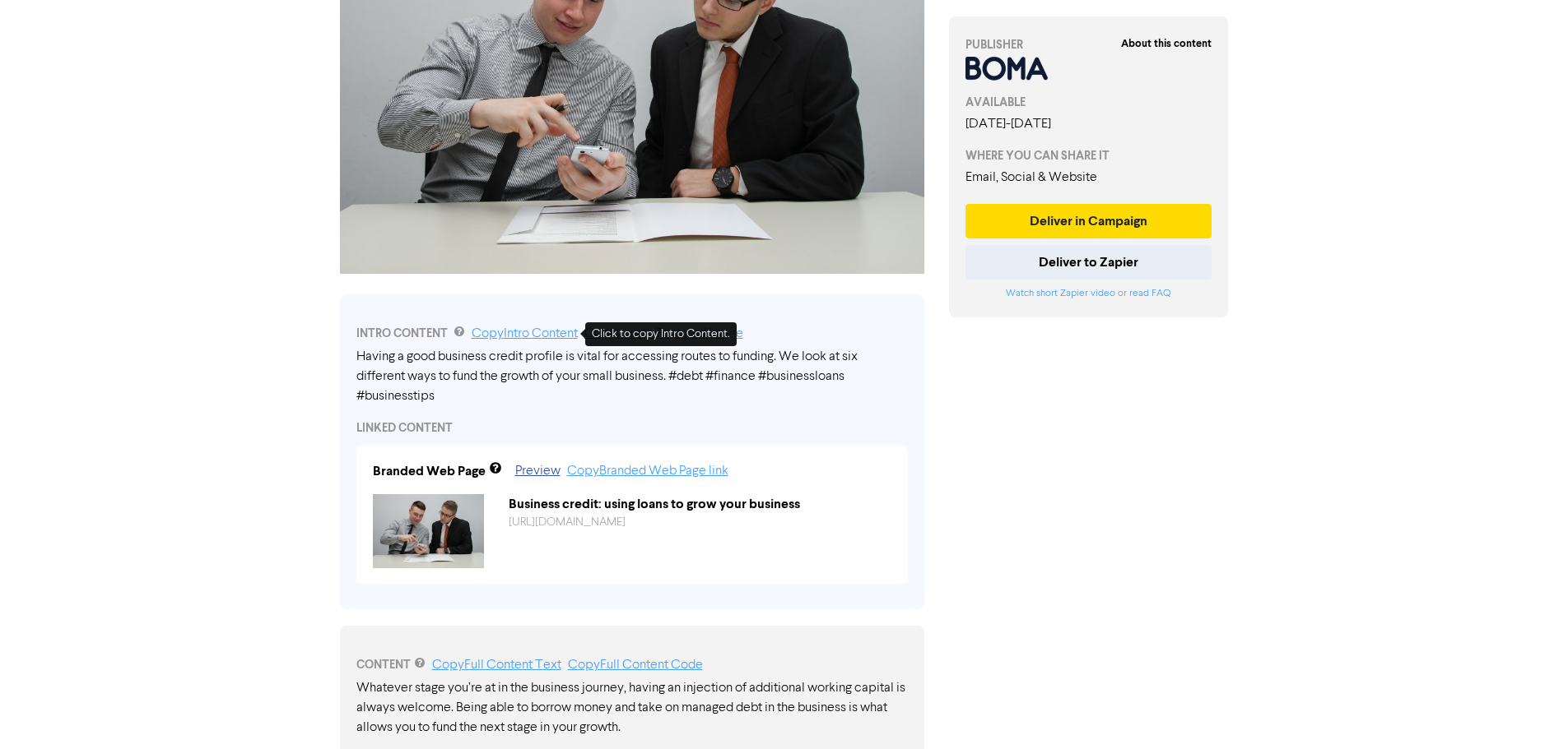
click at [553, 337] on link "Copy Intro Content" at bounding box center [524, 334] width 106 height 13
click at [520, 333] on link "Copy Intro Content" at bounding box center [524, 334] width 106 height 13
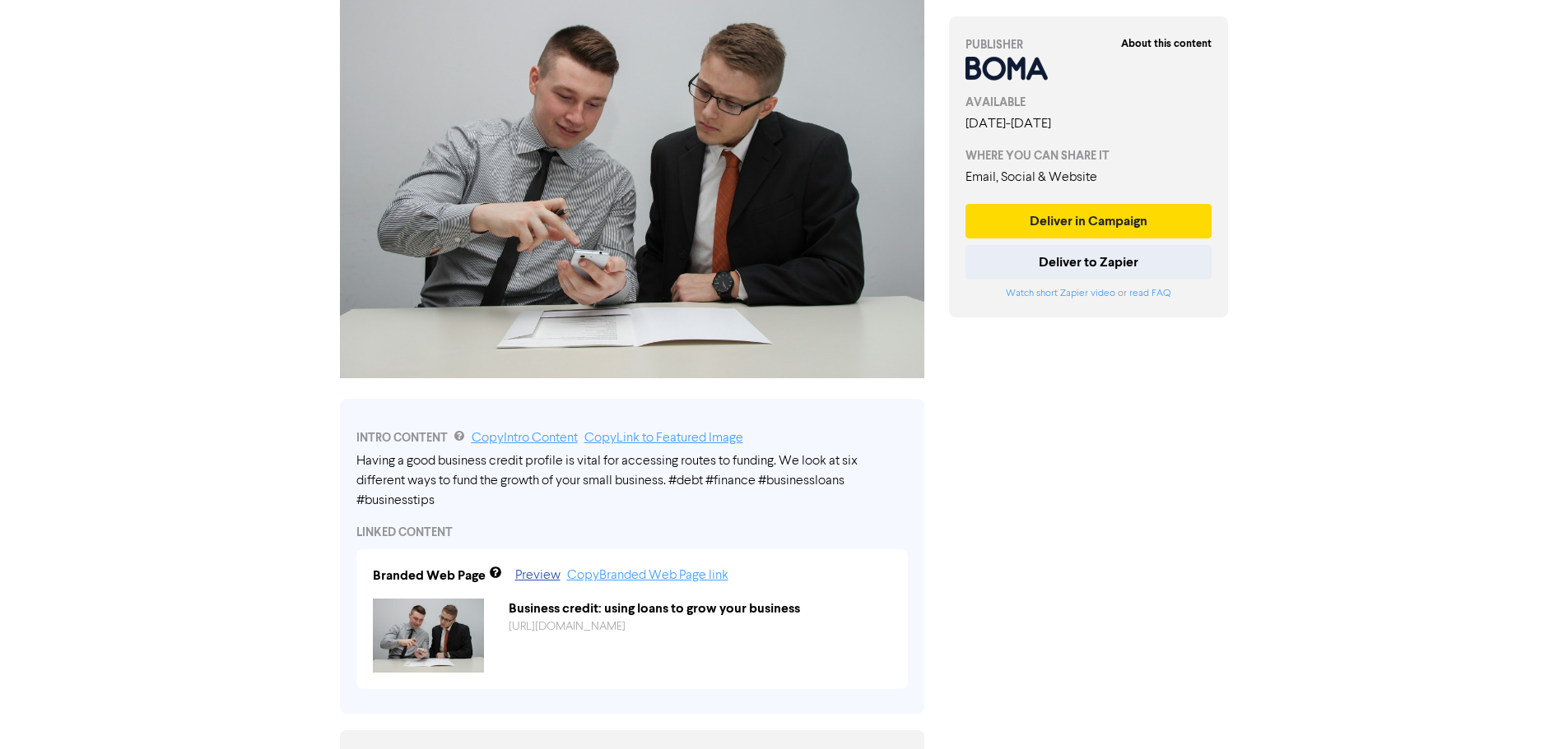
scroll to position [0, 0]
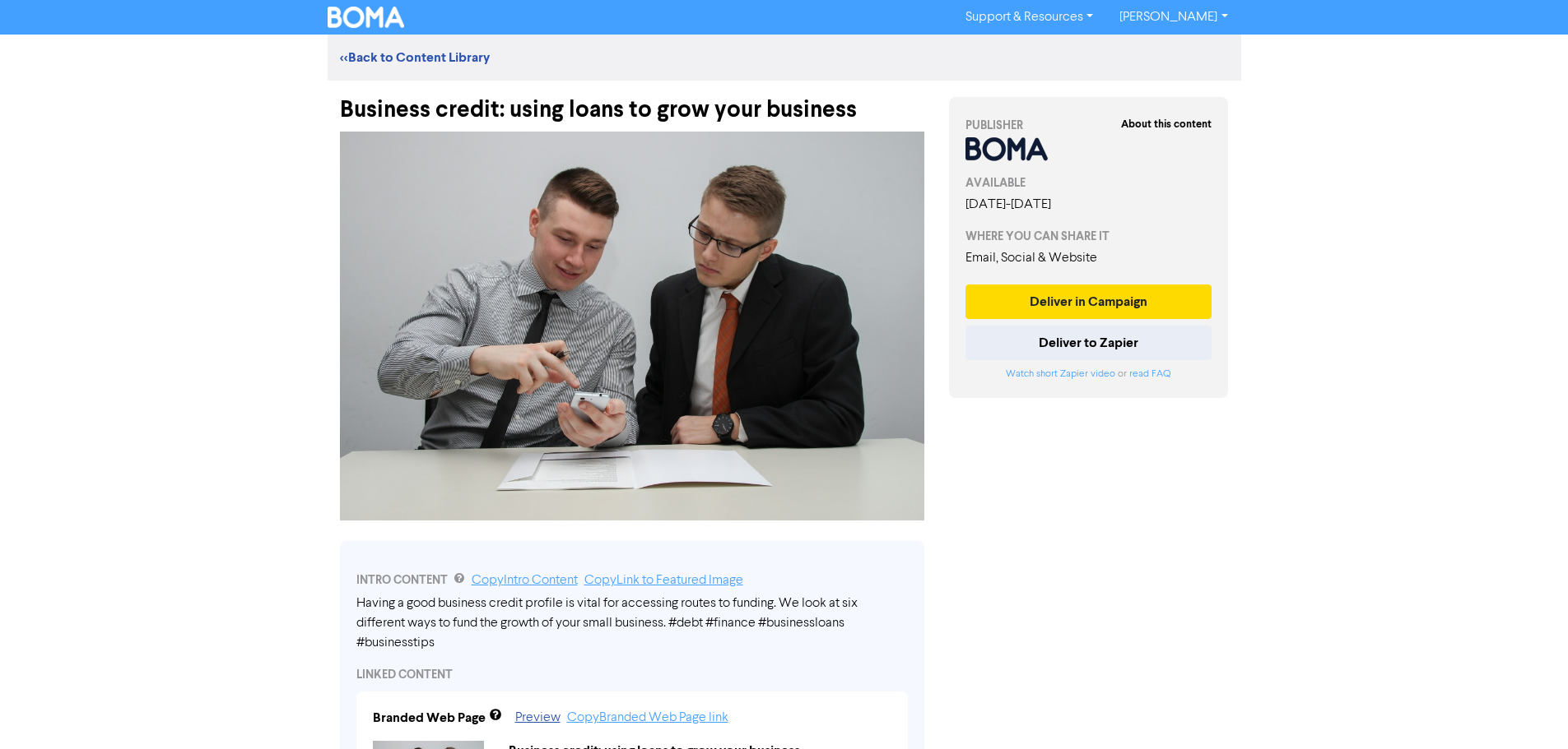
drag, startPoint x: 281, startPoint y: 246, endPoint x: 186, endPoint y: 133, distance: 147.6
click at [264, 230] on div "Support & Resources Video Tutorials FAQ & Guides Marketing Education Michelle M…" at bounding box center [784, 374] width 1568 height 749
